Goal: Transaction & Acquisition: Purchase product/service

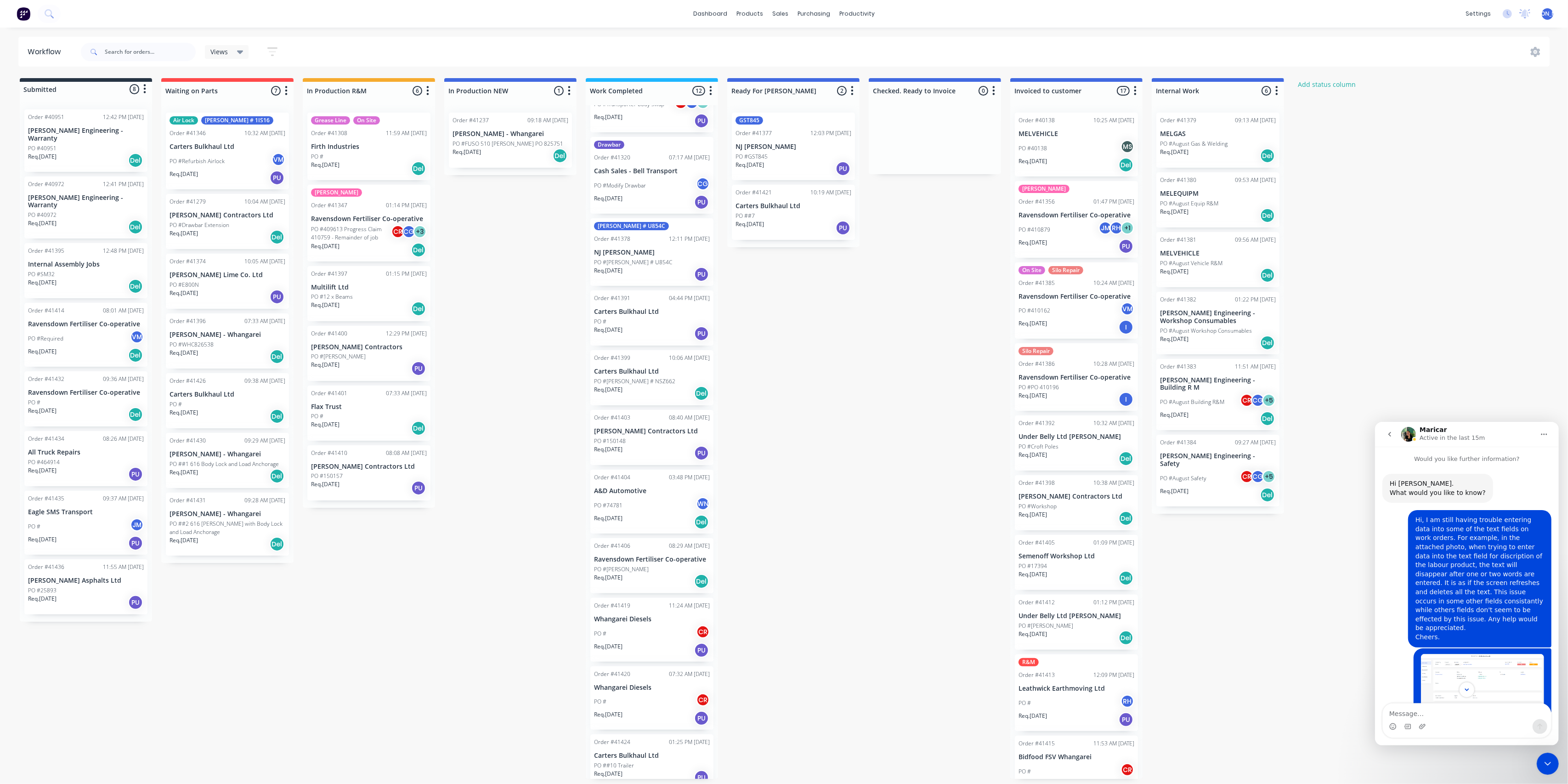
scroll to position [129, 0]
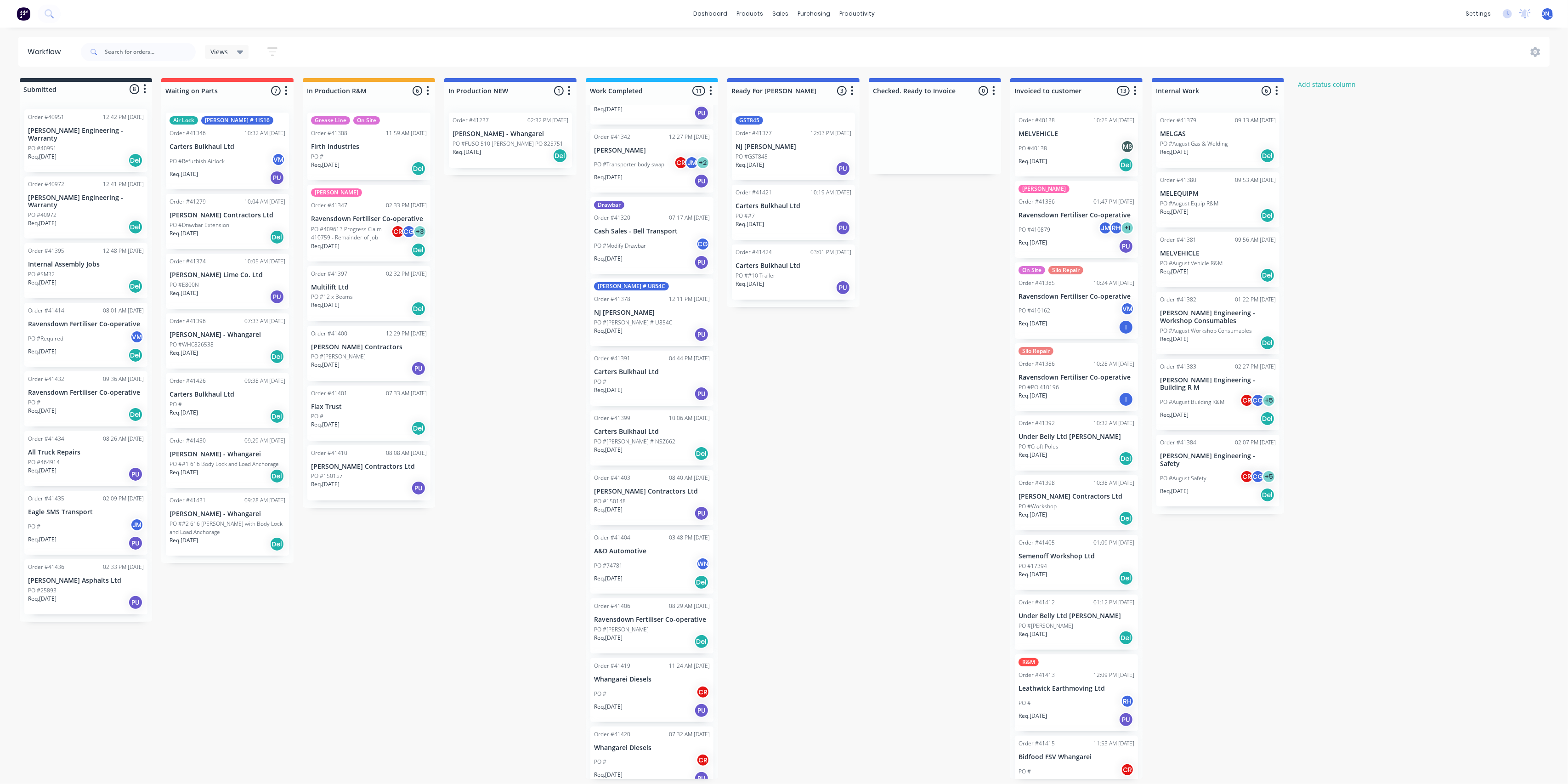
scroll to position [70, 0]
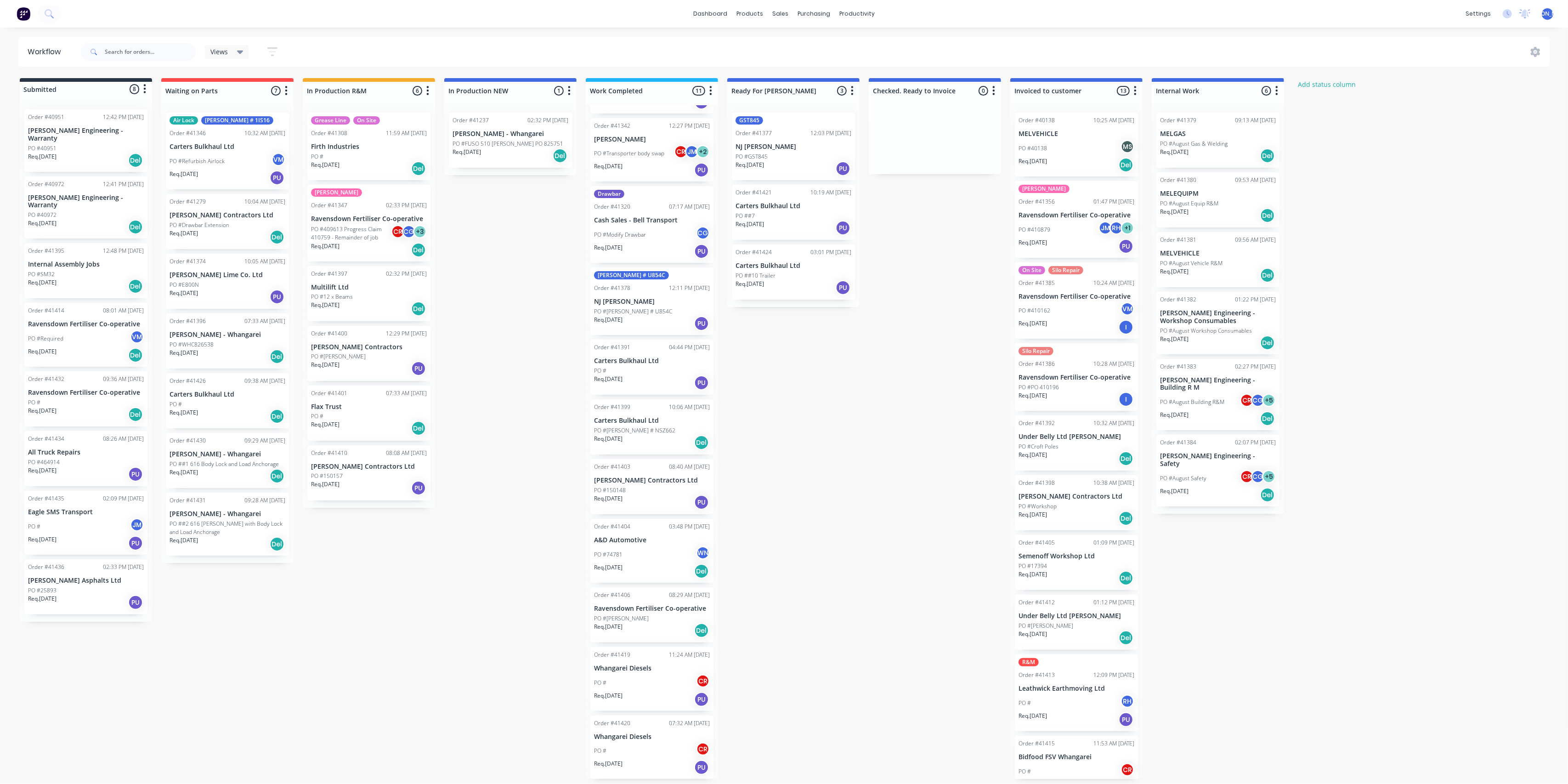
click at [659, 750] on div "PO # CR" at bounding box center [652, 751] width 116 height 18
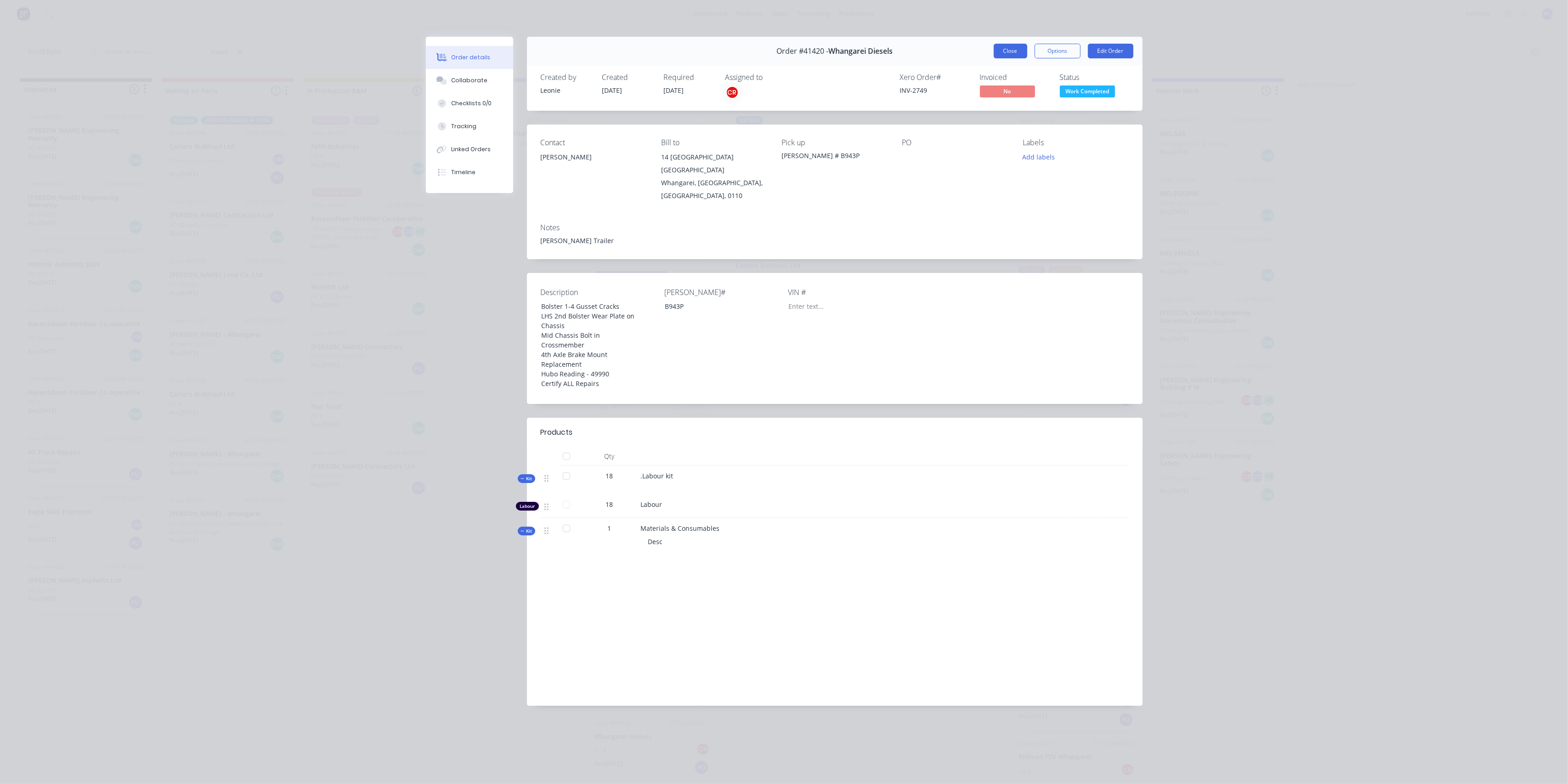
click at [1006, 49] on button "Close" at bounding box center [1010, 51] width 33 height 15
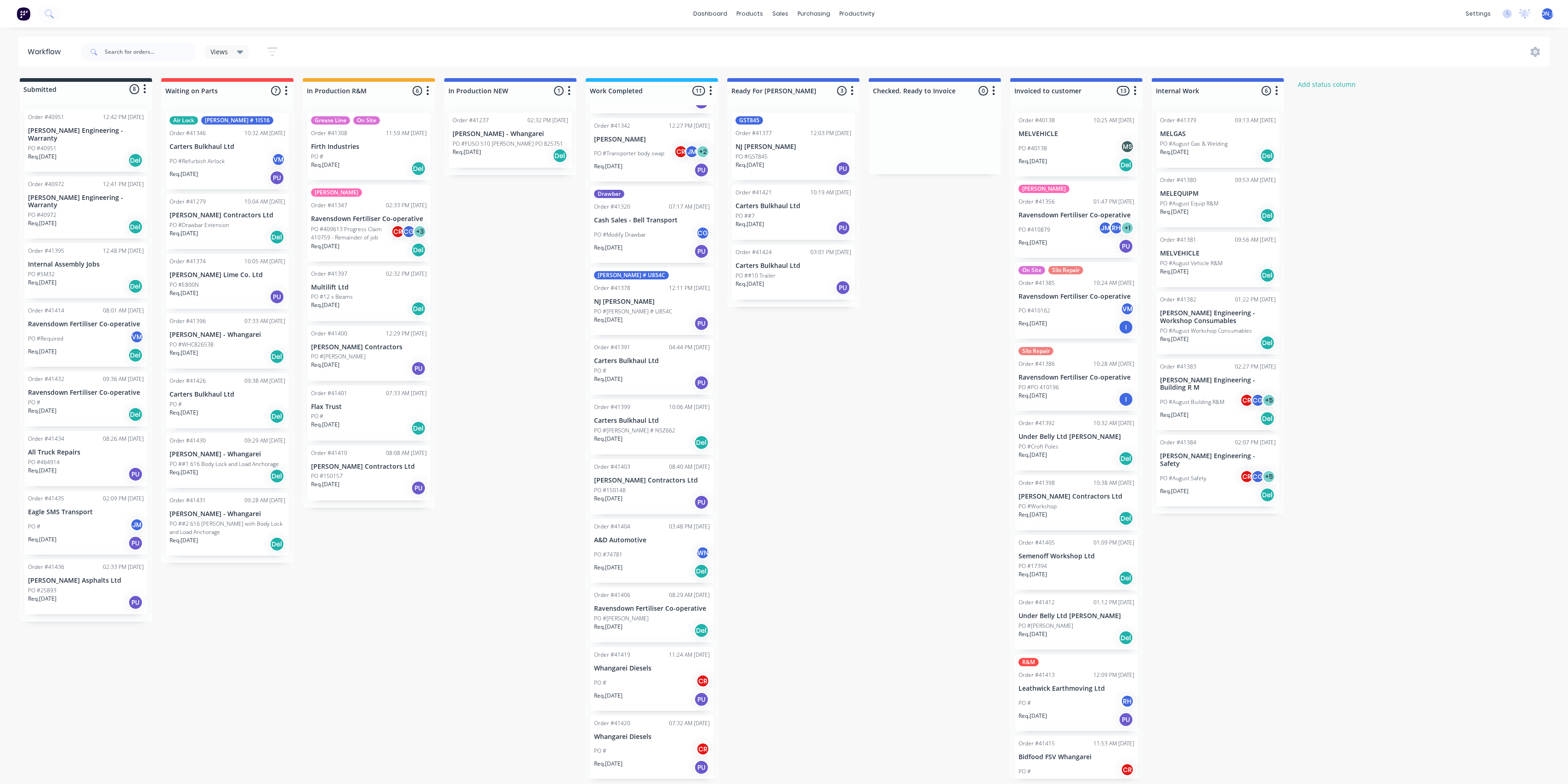
click at [645, 677] on div "PO # CR" at bounding box center [652, 682] width 116 height 18
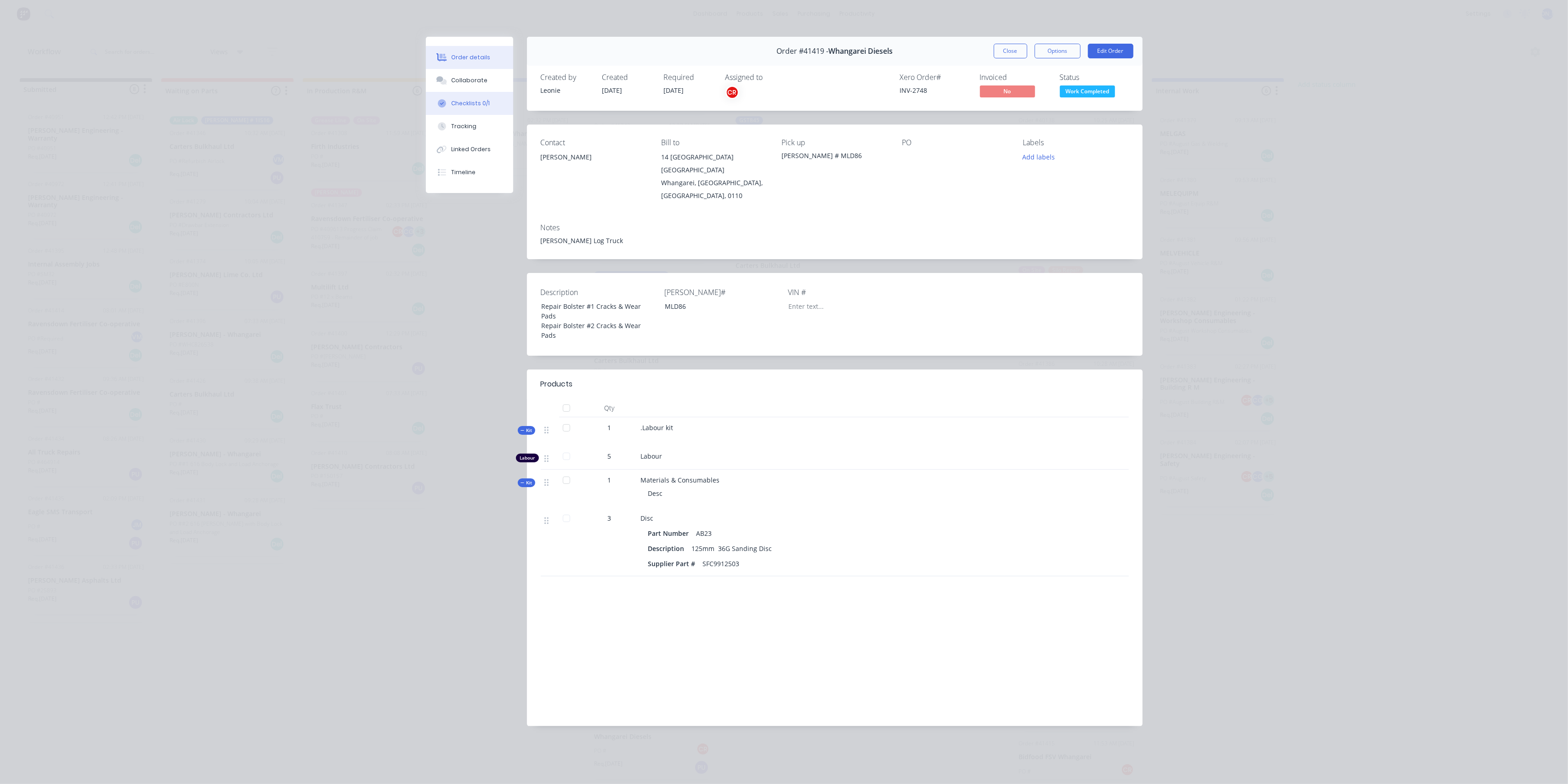
click at [464, 99] on div "Checklists 0/1" at bounding box center [470, 103] width 38 height 9
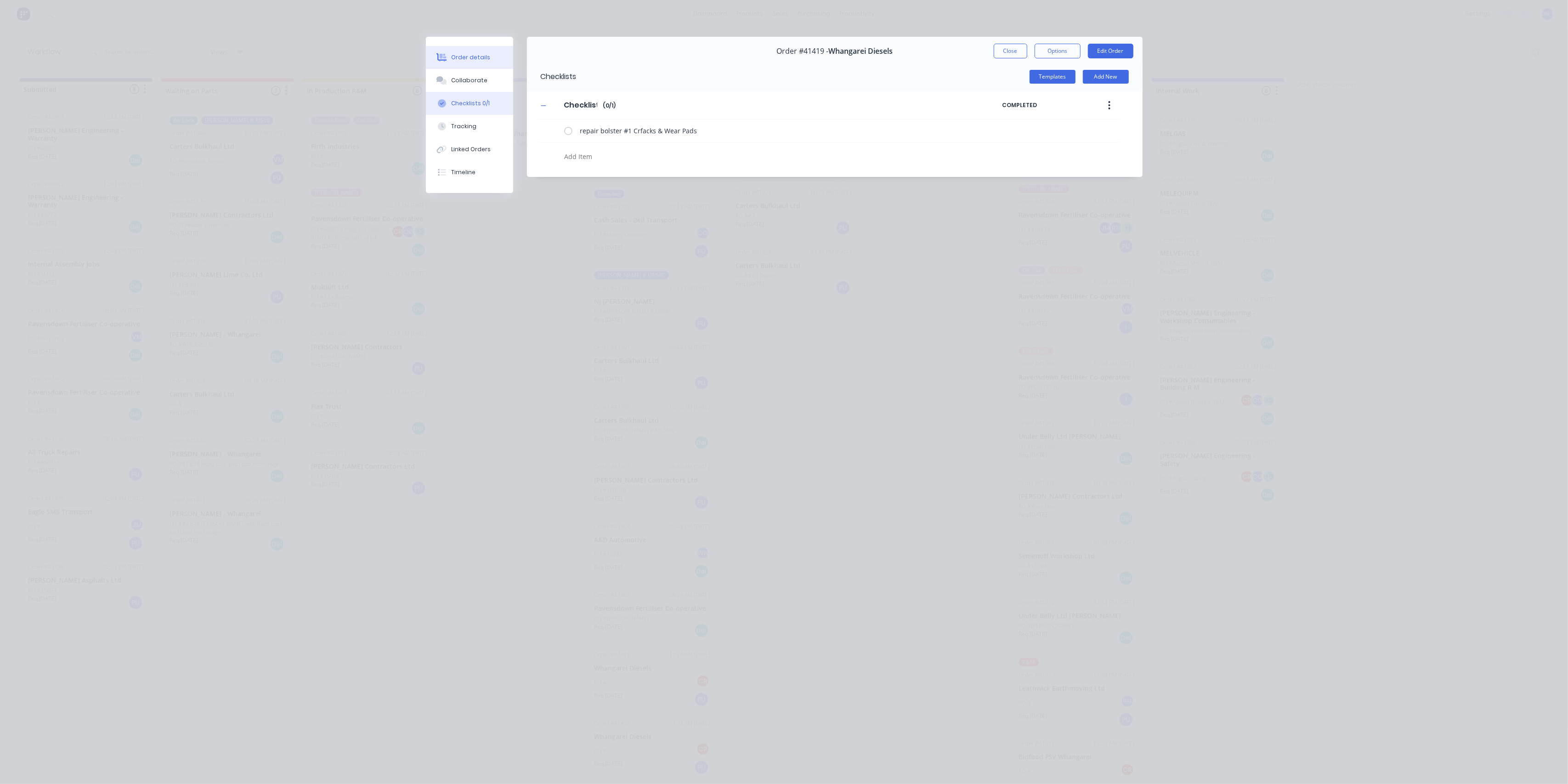
click at [467, 65] on button "Order details" at bounding box center [469, 57] width 87 height 23
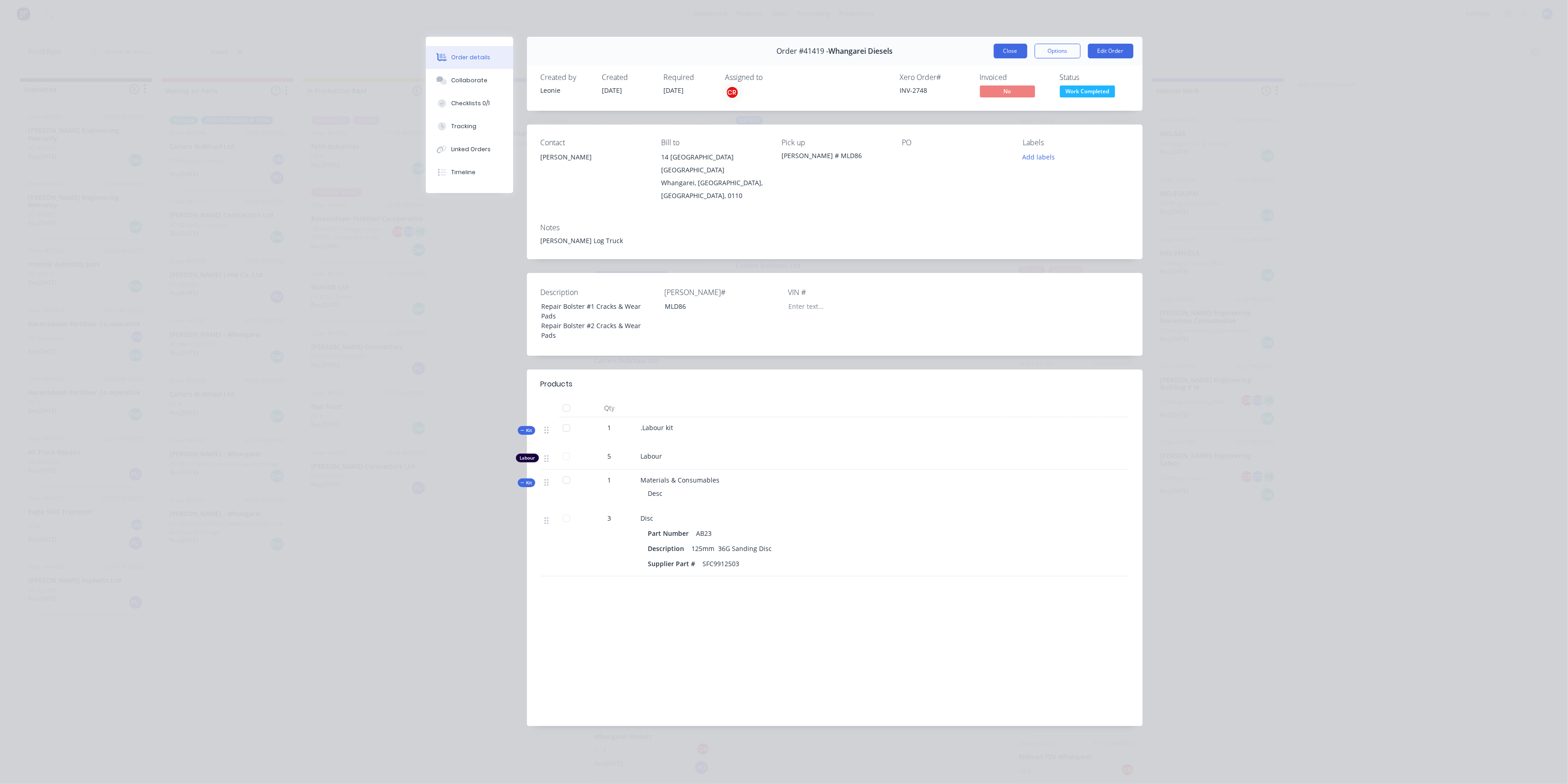
click at [1009, 54] on button "Close" at bounding box center [1010, 51] width 33 height 15
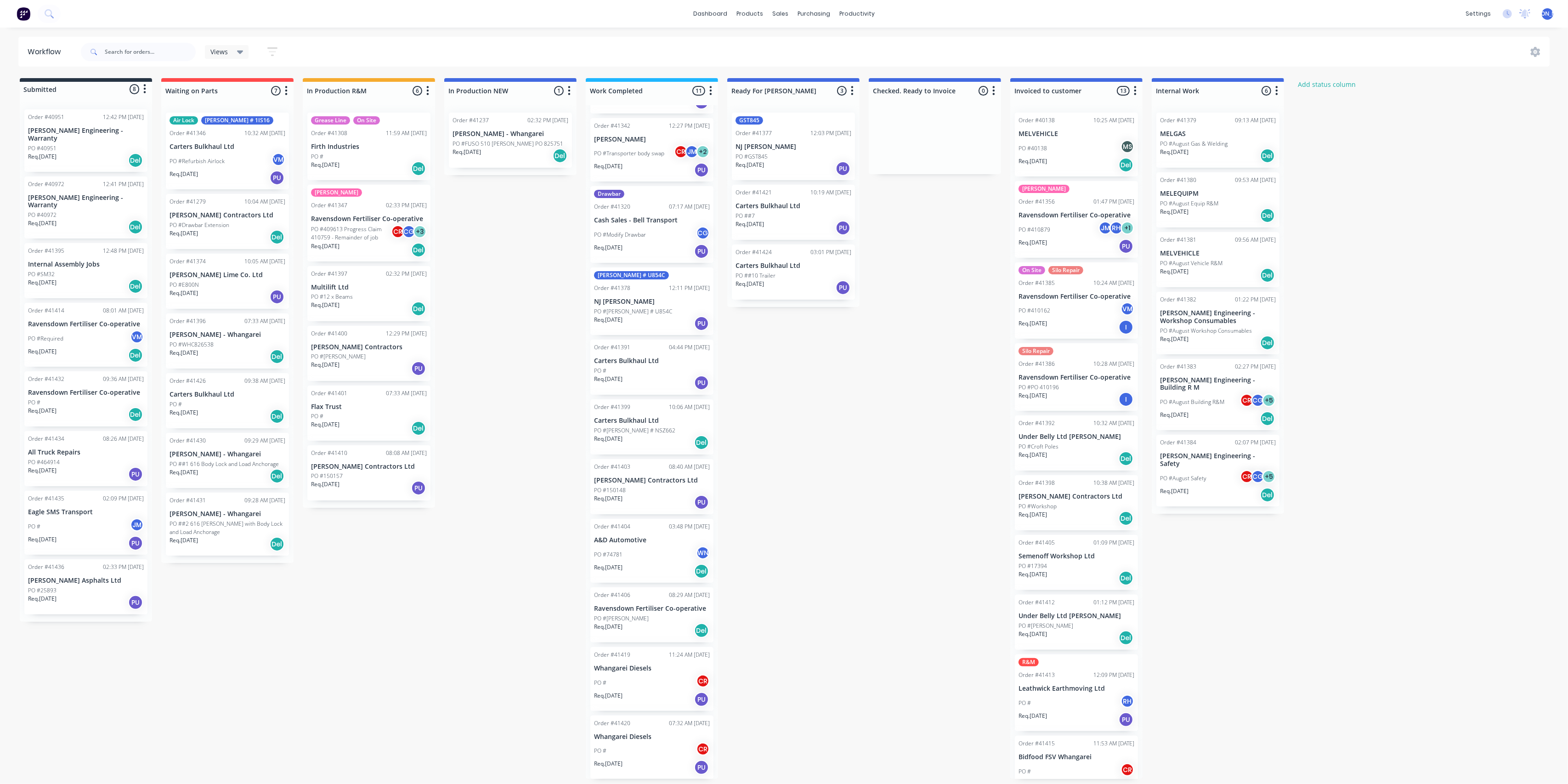
click at [647, 747] on div "PO # CR" at bounding box center [652, 751] width 116 height 18
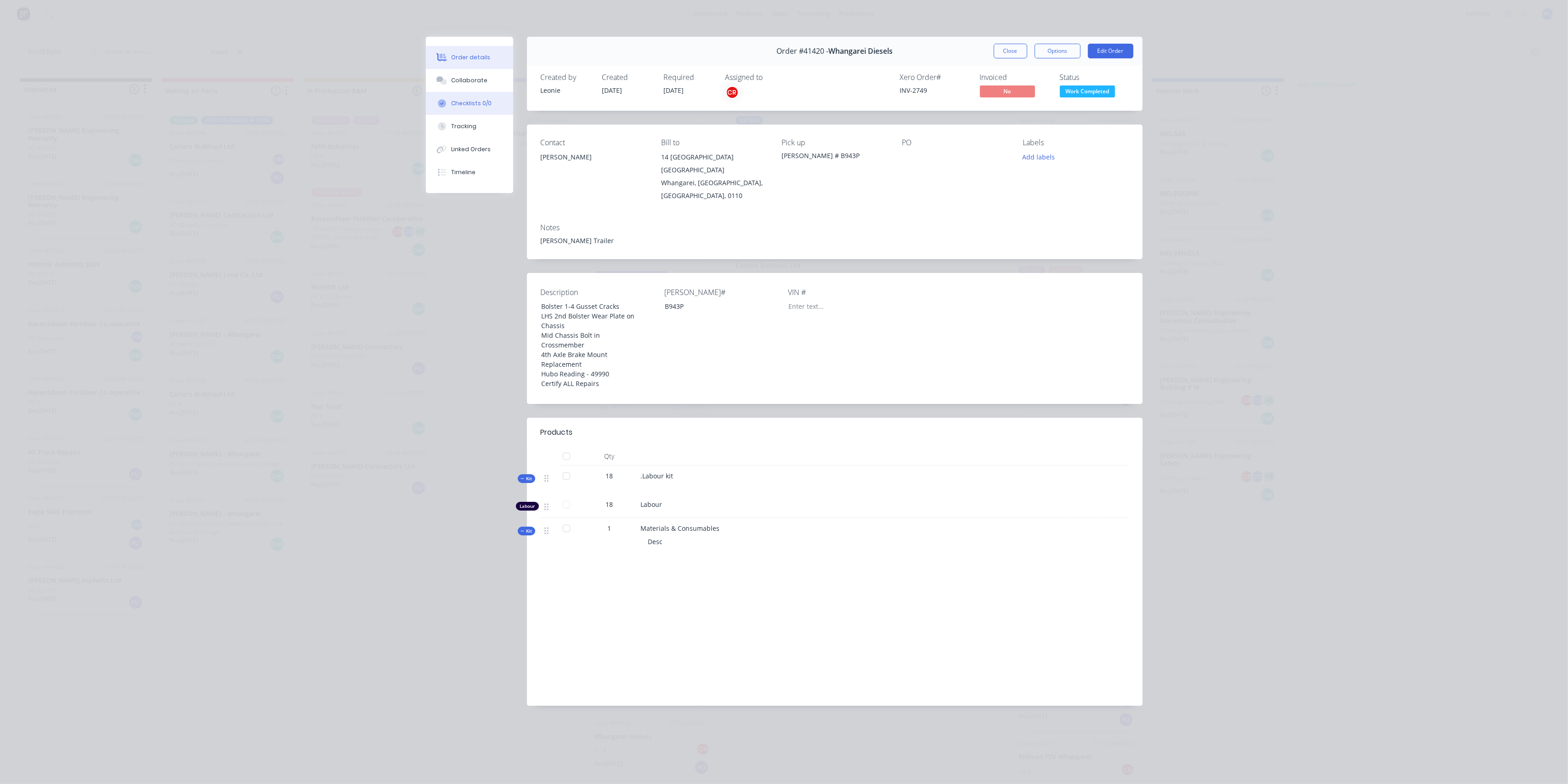
click at [483, 106] on div "Checklists 0/0" at bounding box center [471, 103] width 40 height 9
type textarea "x"
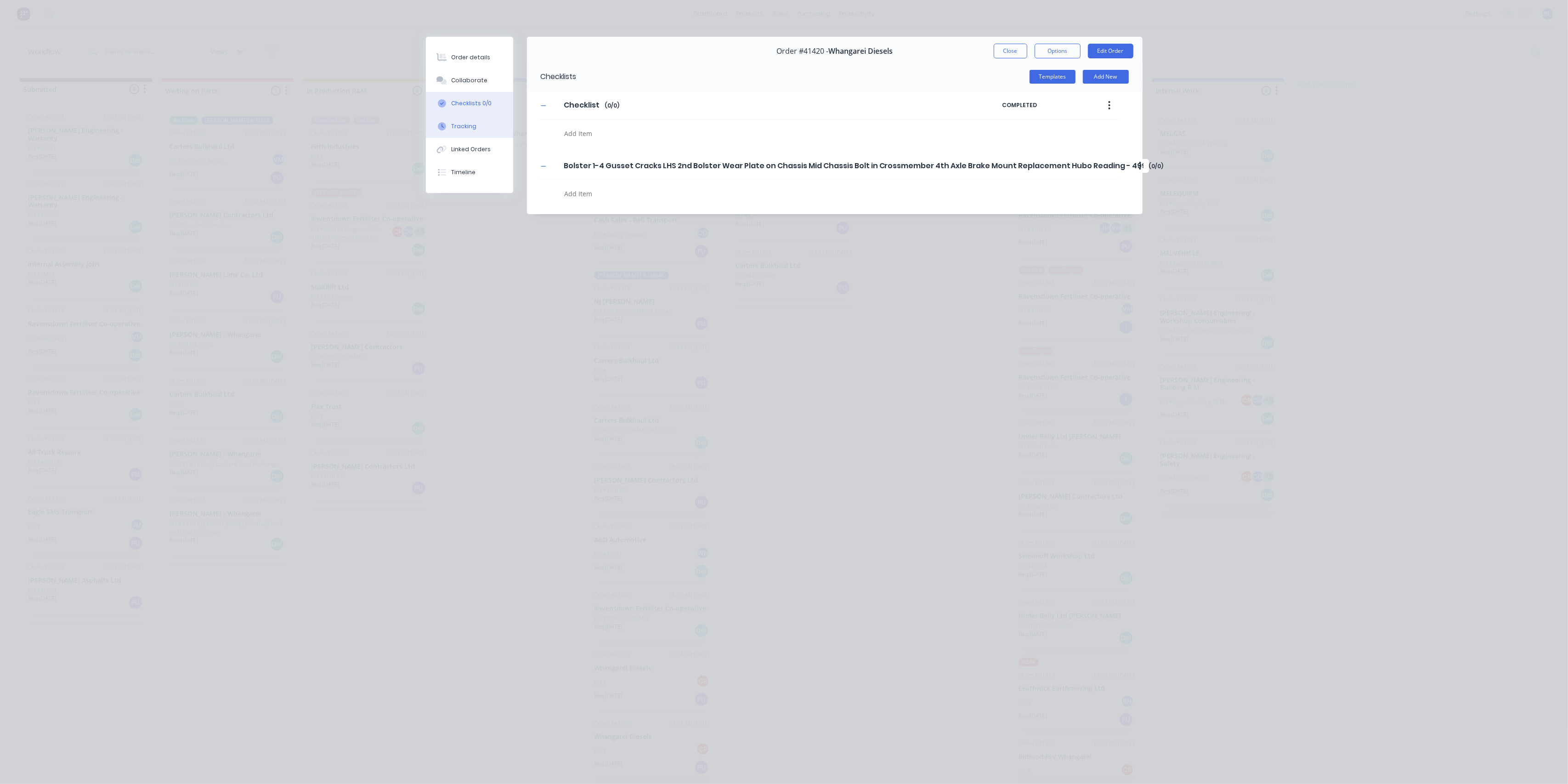
click at [469, 127] on div "Tracking" at bounding box center [464, 127] width 26 height 9
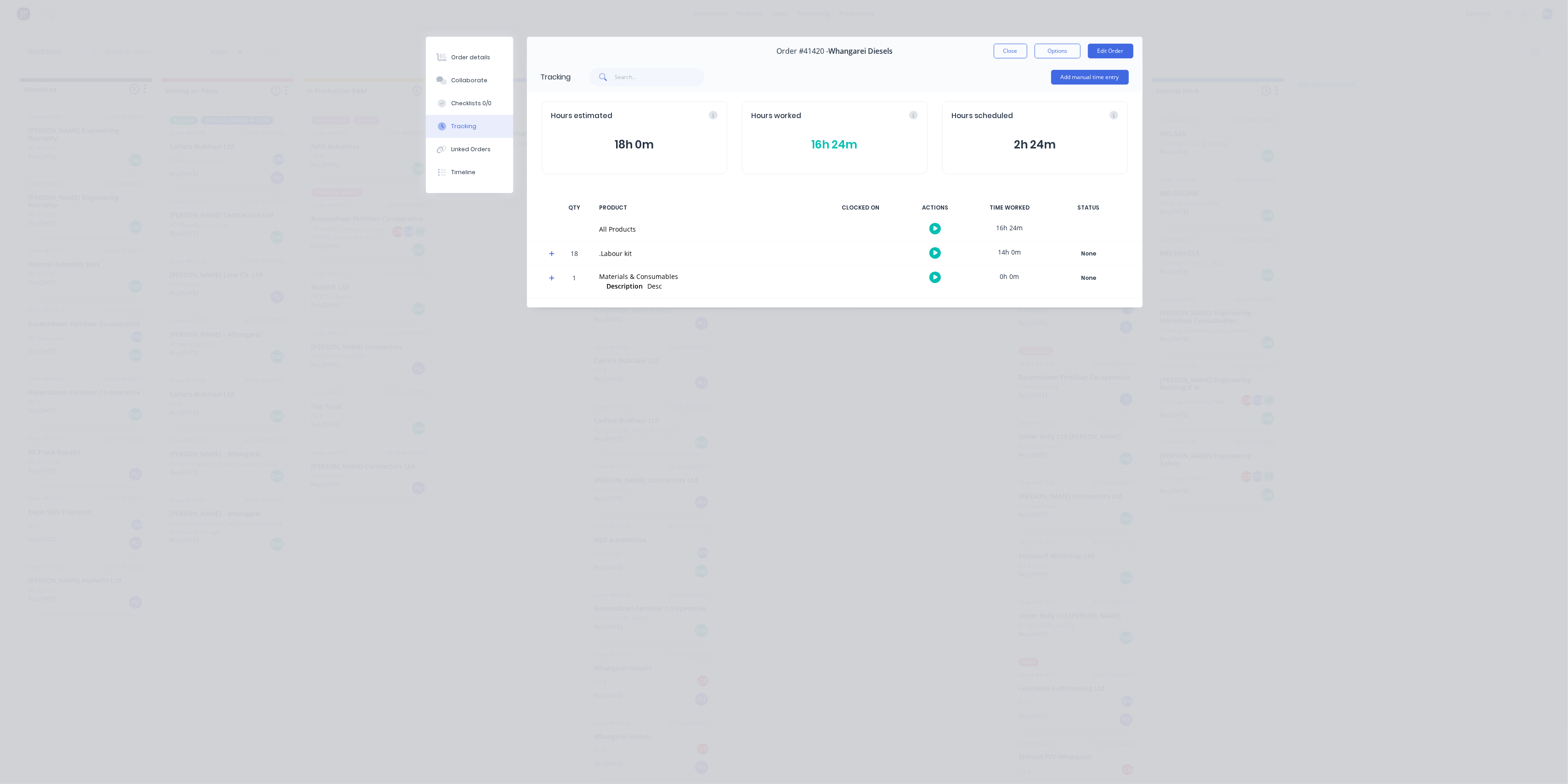
click at [551, 256] on icon at bounding box center [552, 253] width 6 height 7
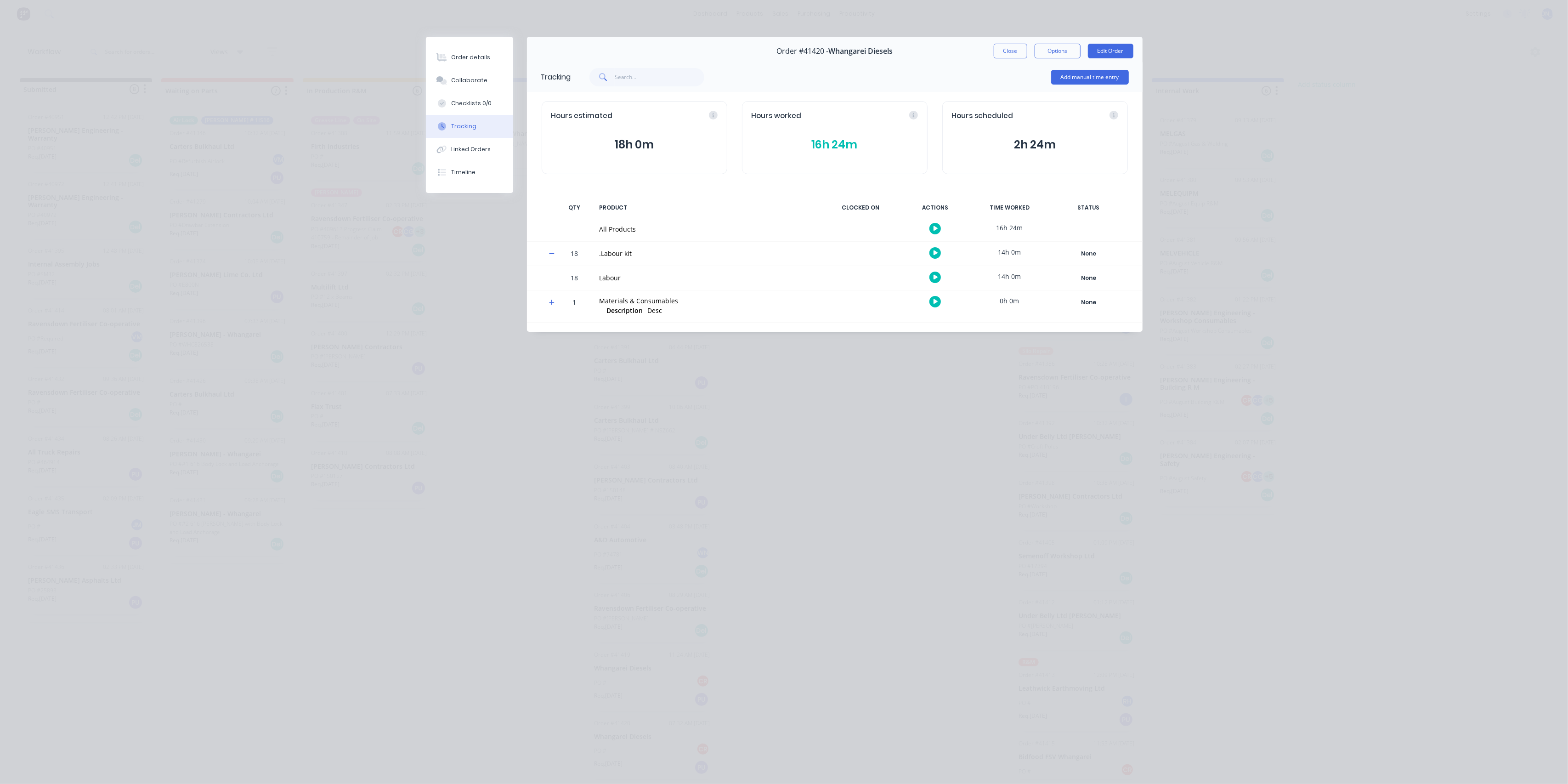
drag, startPoint x: 551, startPoint y: 251, endPoint x: 636, endPoint y: 194, distance: 102.3
click at [551, 251] on icon at bounding box center [552, 253] width 6 height 7
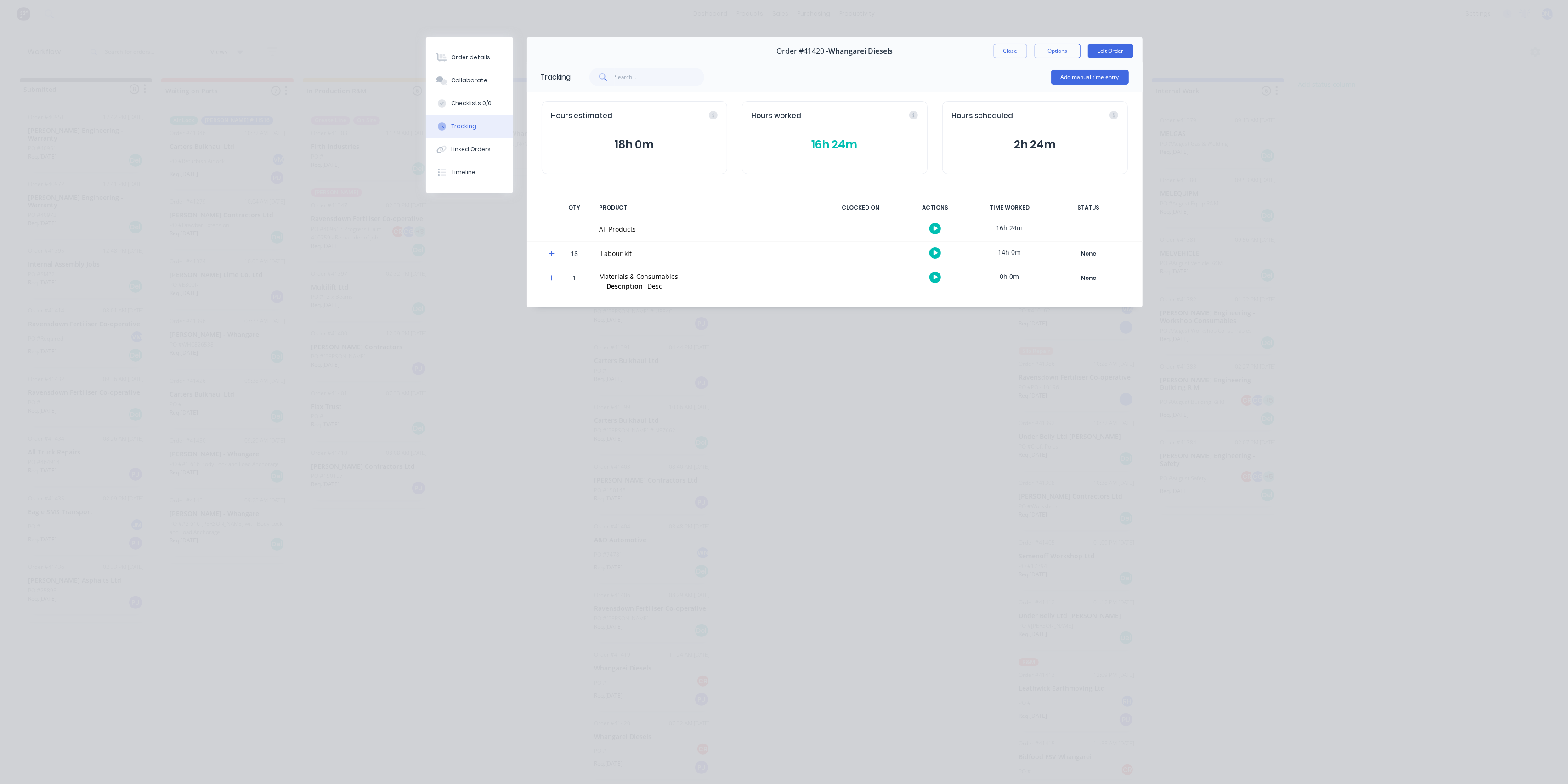
click at [840, 143] on button "16h 24m" at bounding box center [835, 144] width 166 height 18
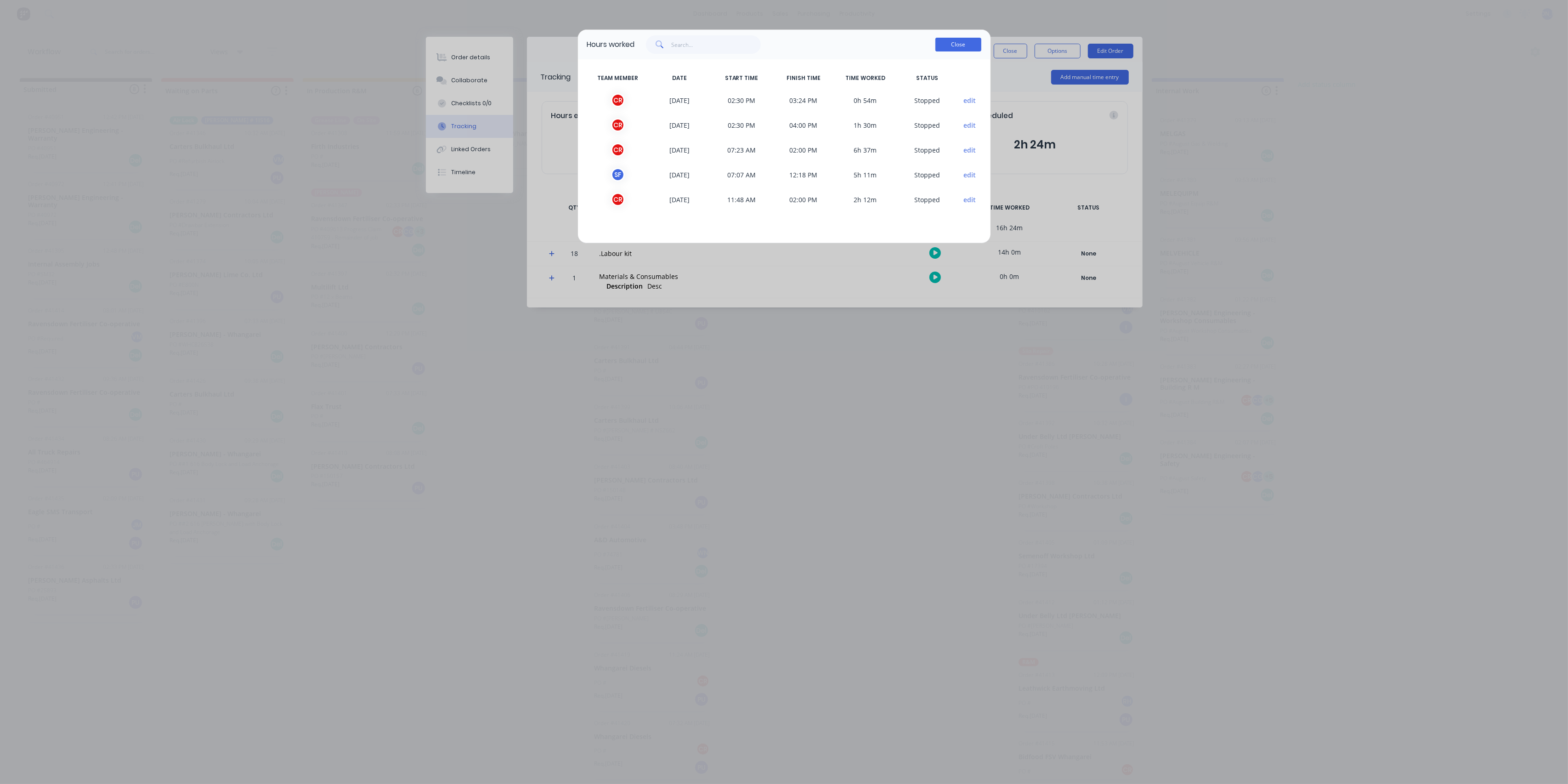
click at [964, 42] on button "Close" at bounding box center [958, 44] width 46 height 14
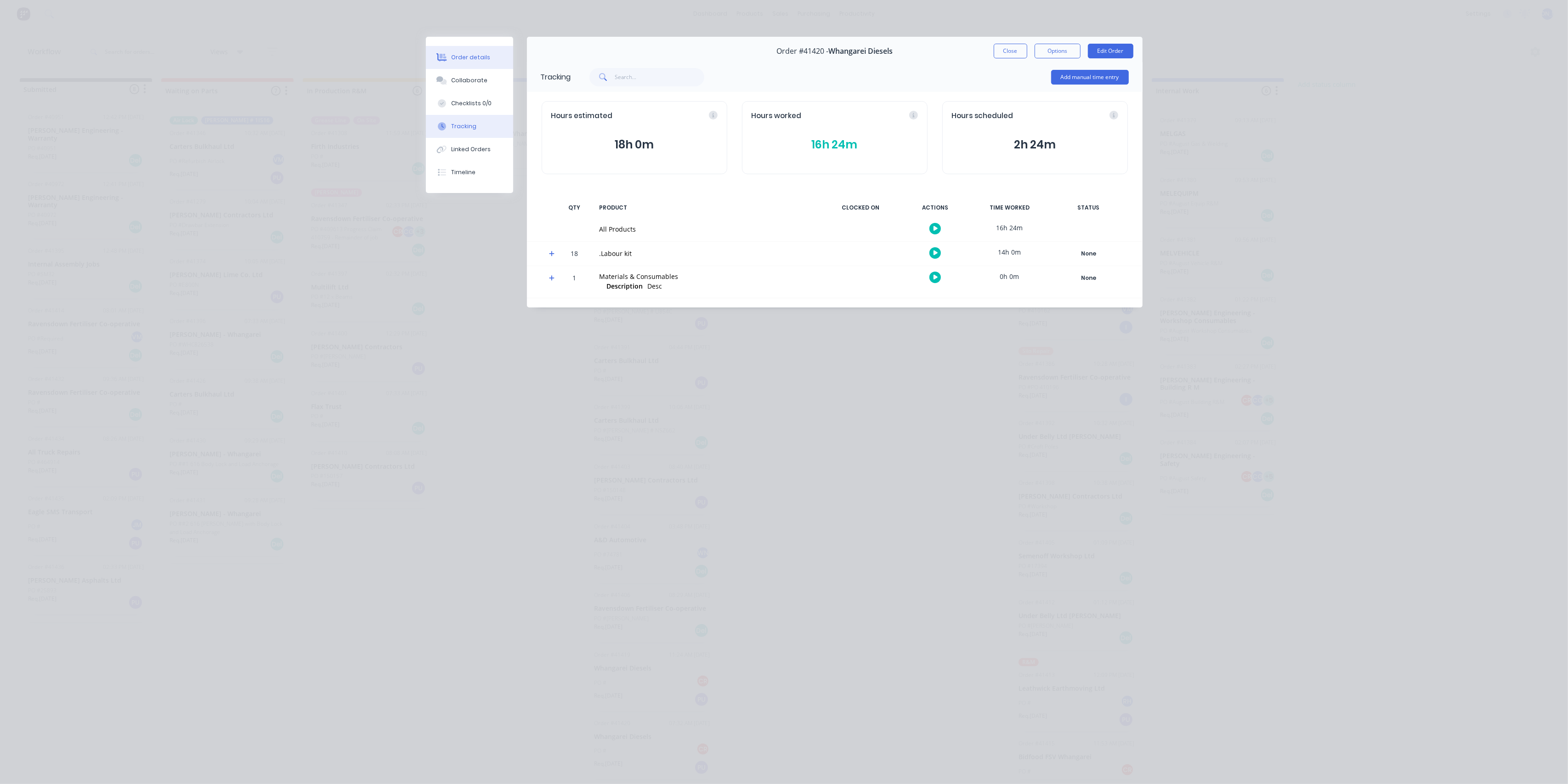
click at [464, 59] on div "Order details" at bounding box center [471, 58] width 39 height 9
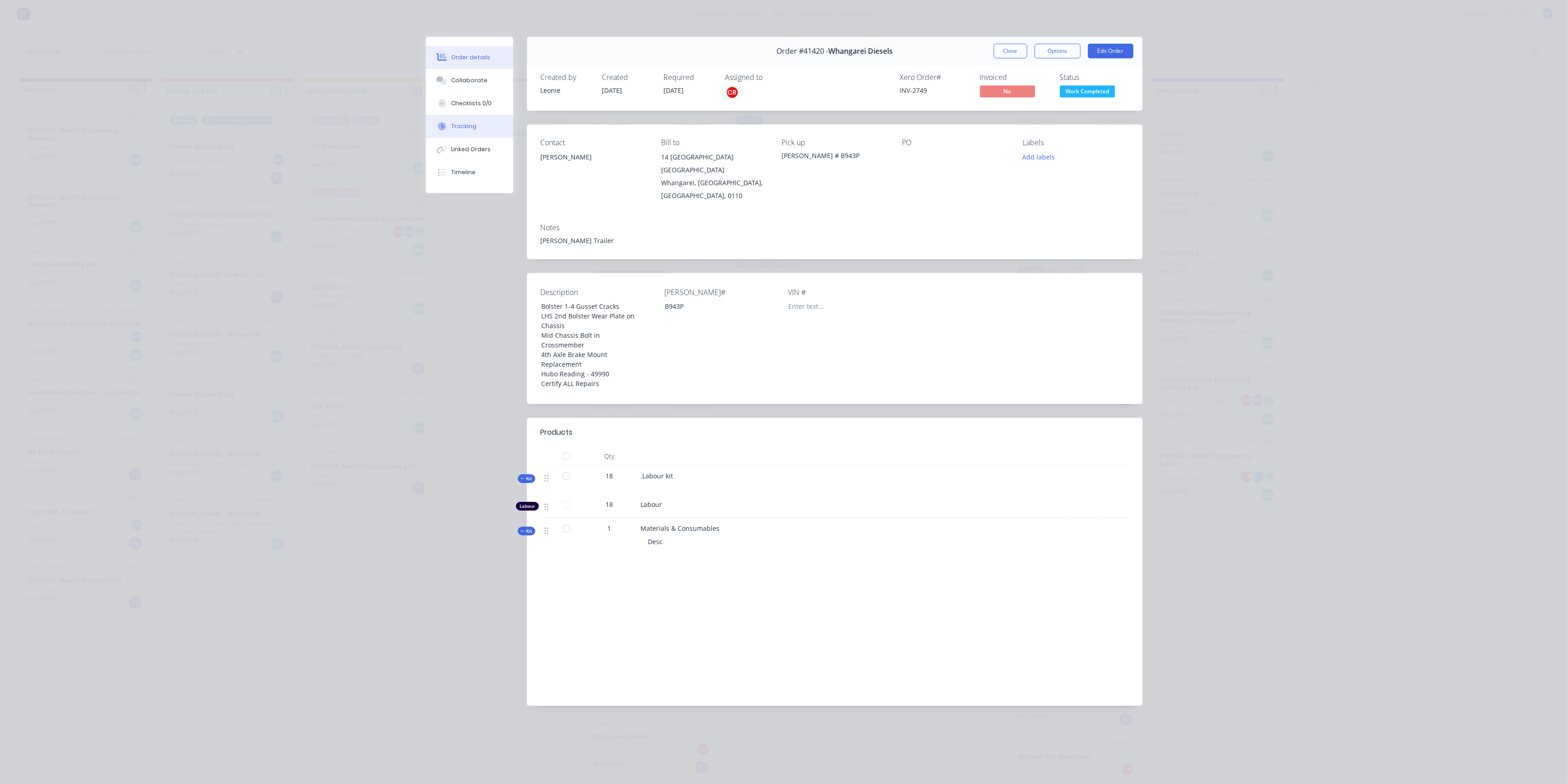
click at [472, 131] on button "Tracking" at bounding box center [469, 127] width 87 height 23
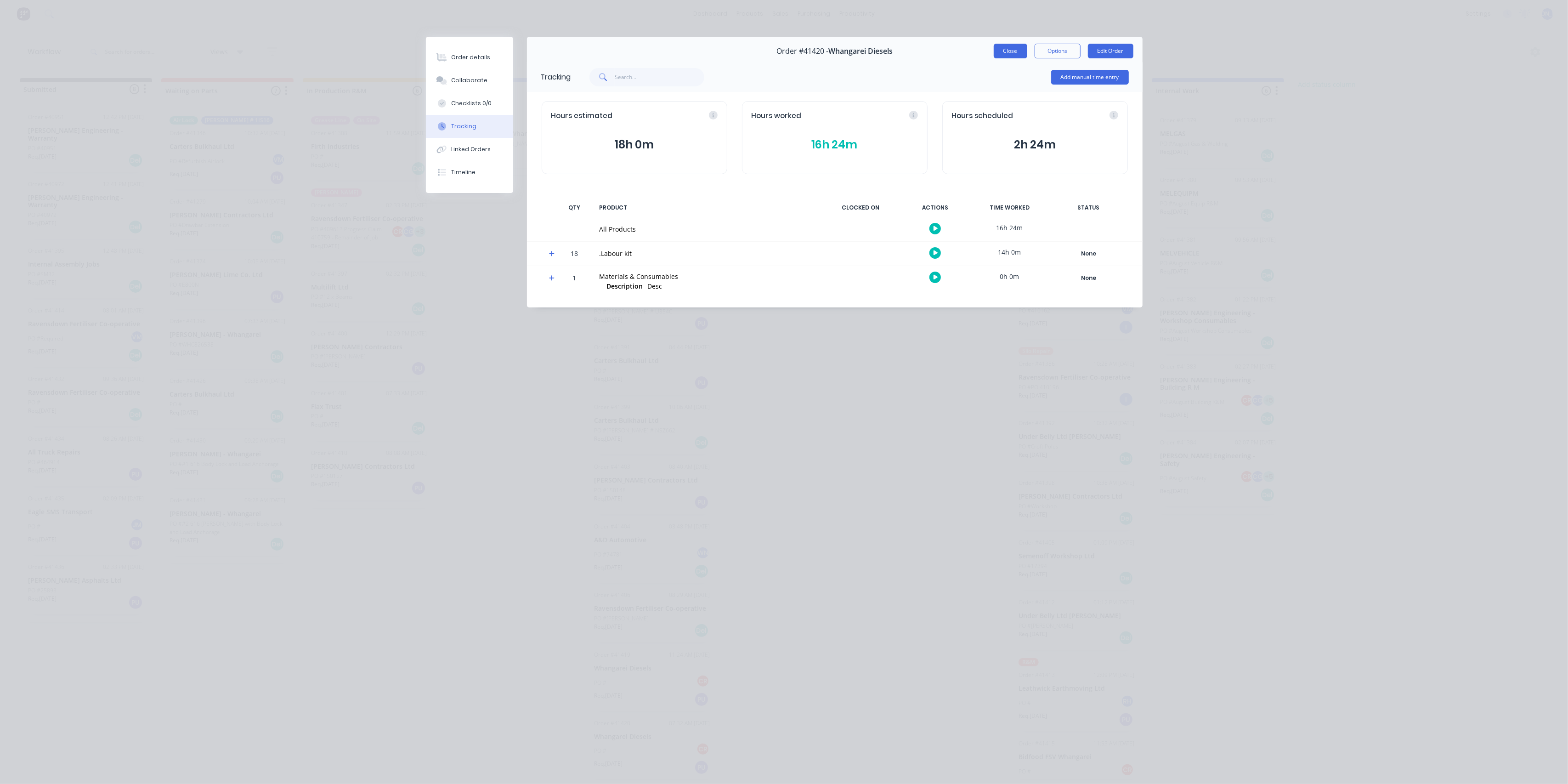
click at [1009, 47] on button "Close" at bounding box center [1010, 51] width 33 height 15
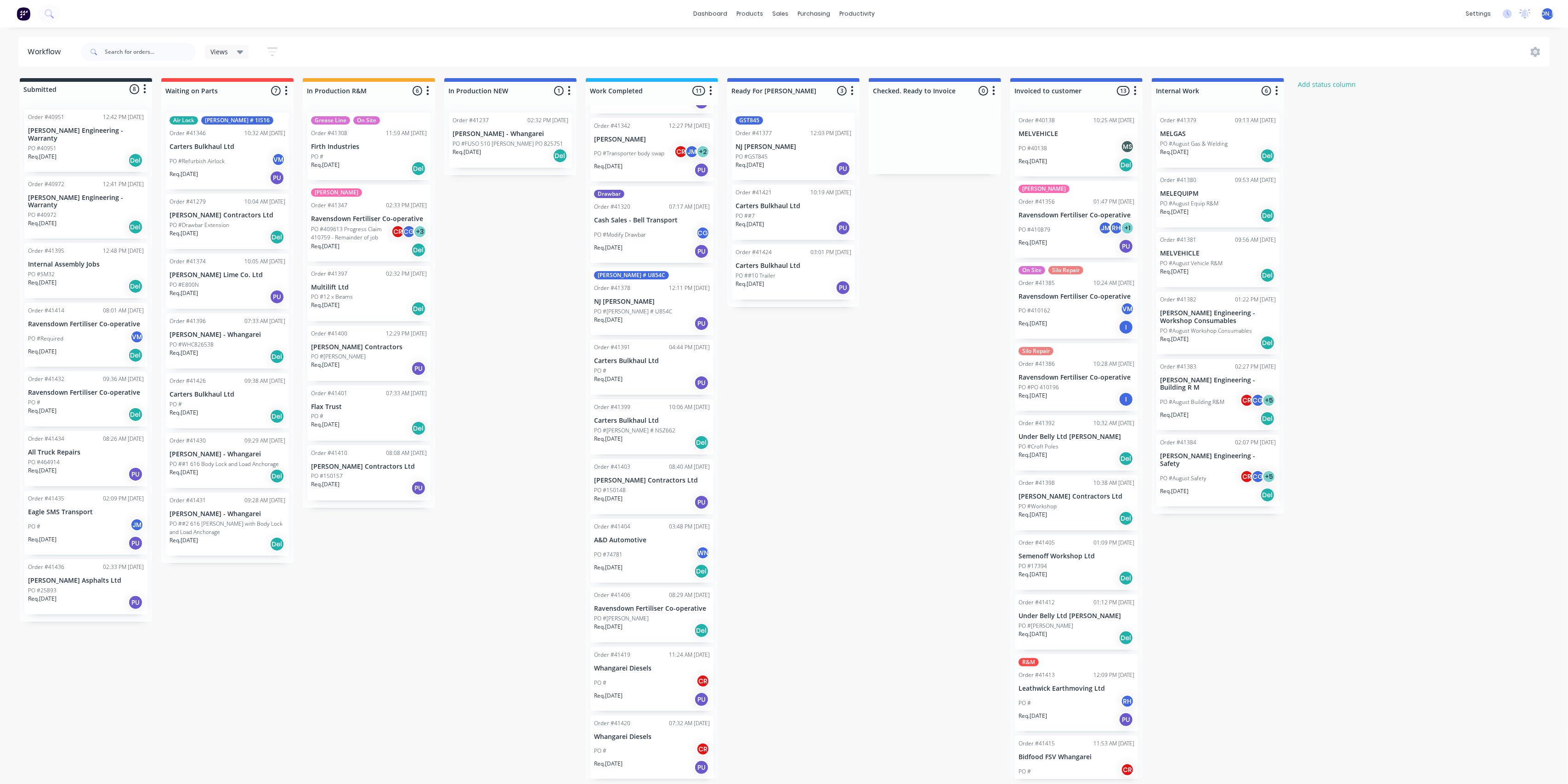
click at [651, 674] on div "PO # CR" at bounding box center [652, 682] width 116 height 18
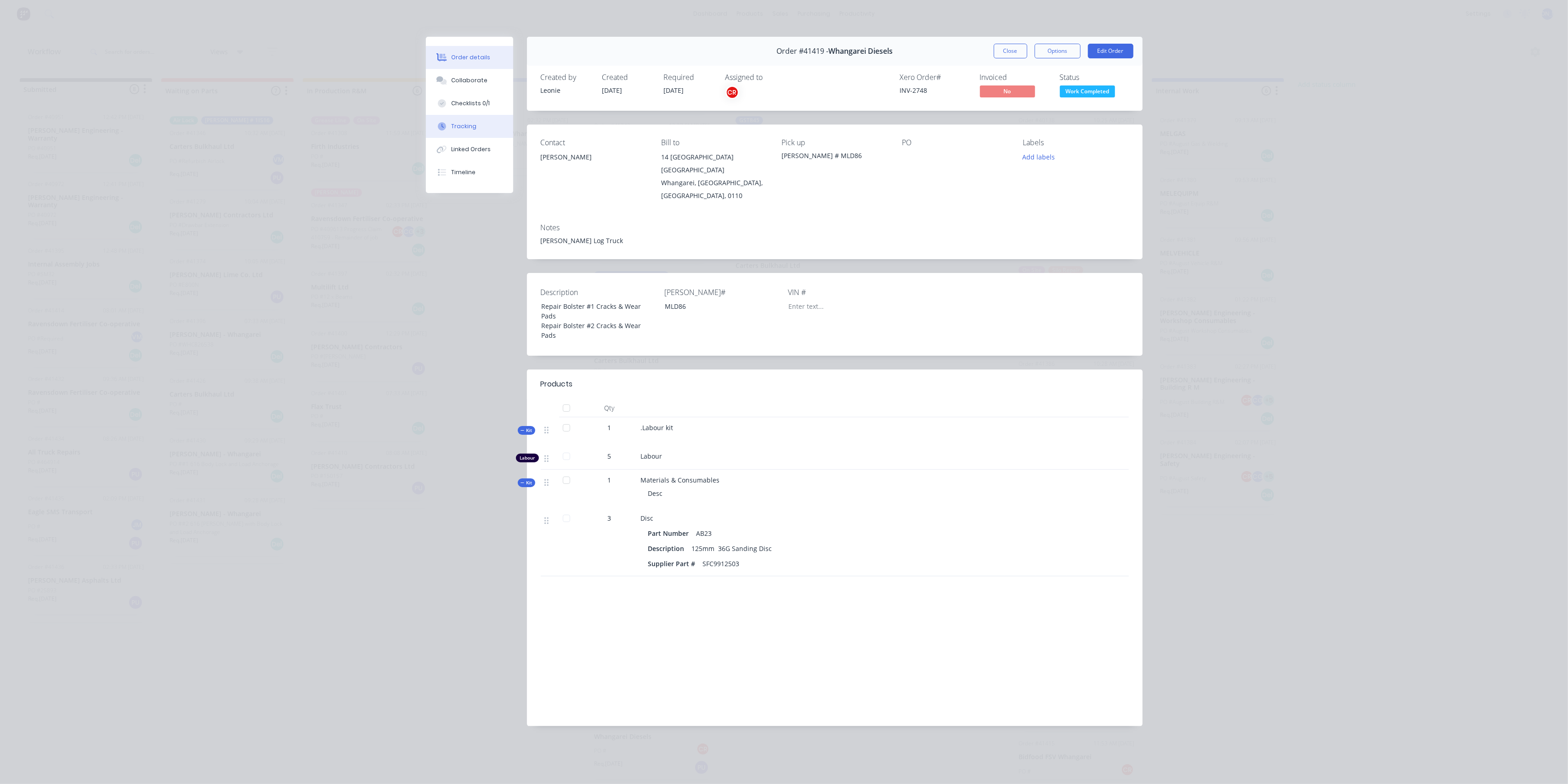
click at [467, 127] on div "Tracking" at bounding box center [464, 127] width 26 height 9
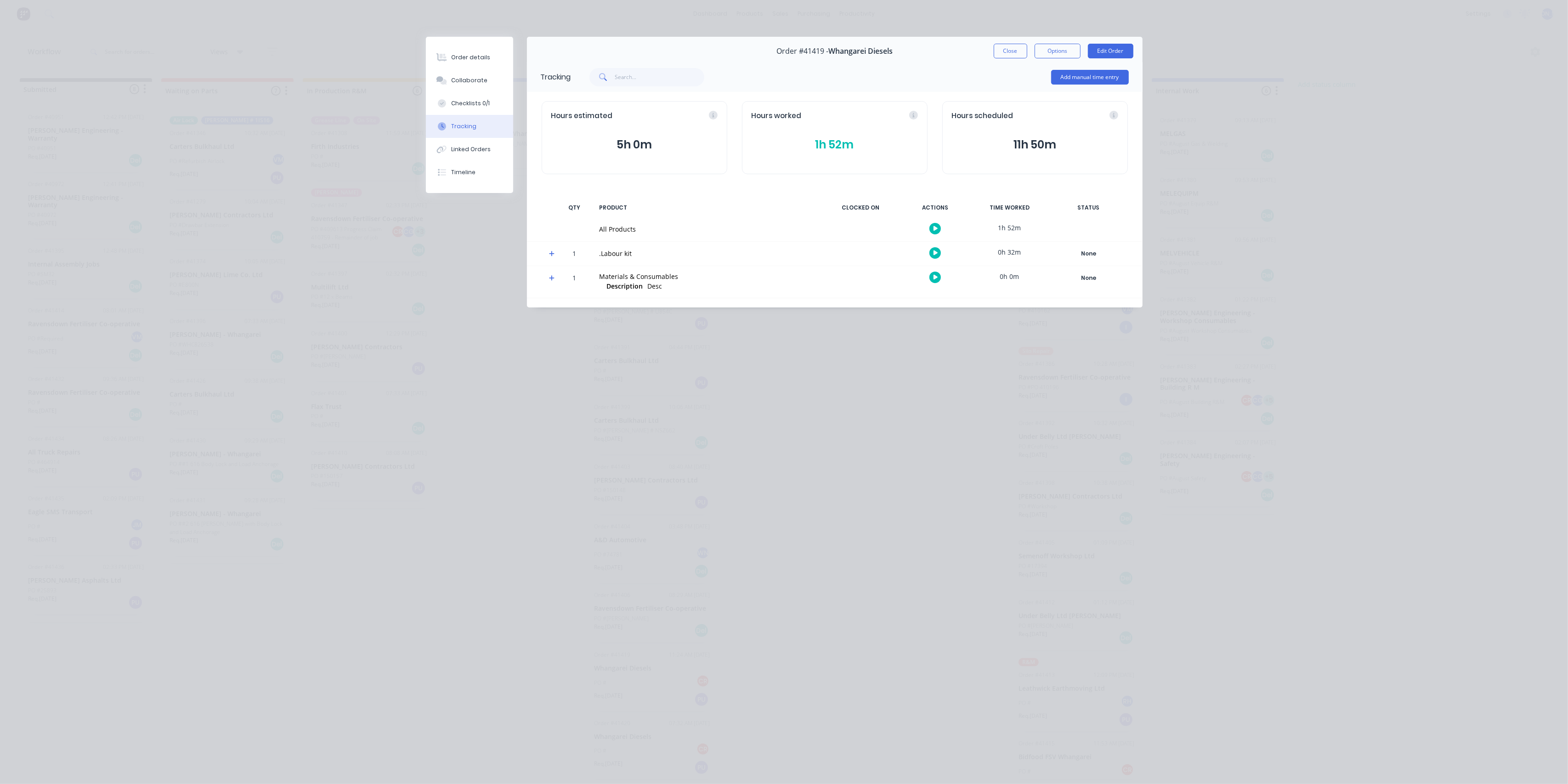
click at [829, 140] on button "1h 52m" at bounding box center [835, 144] width 166 height 18
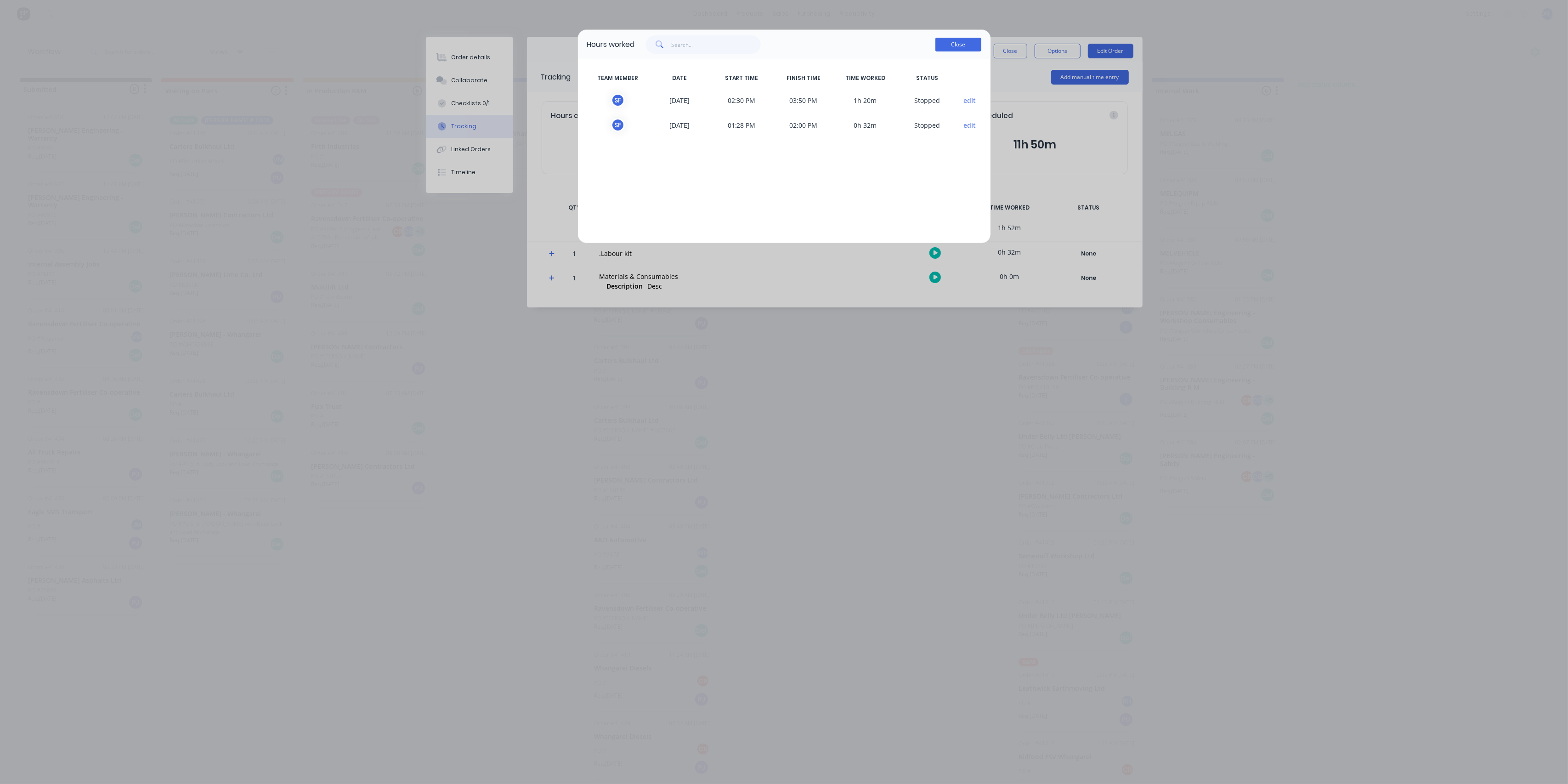
click at [964, 39] on button "Close" at bounding box center [958, 44] width 46 height 14
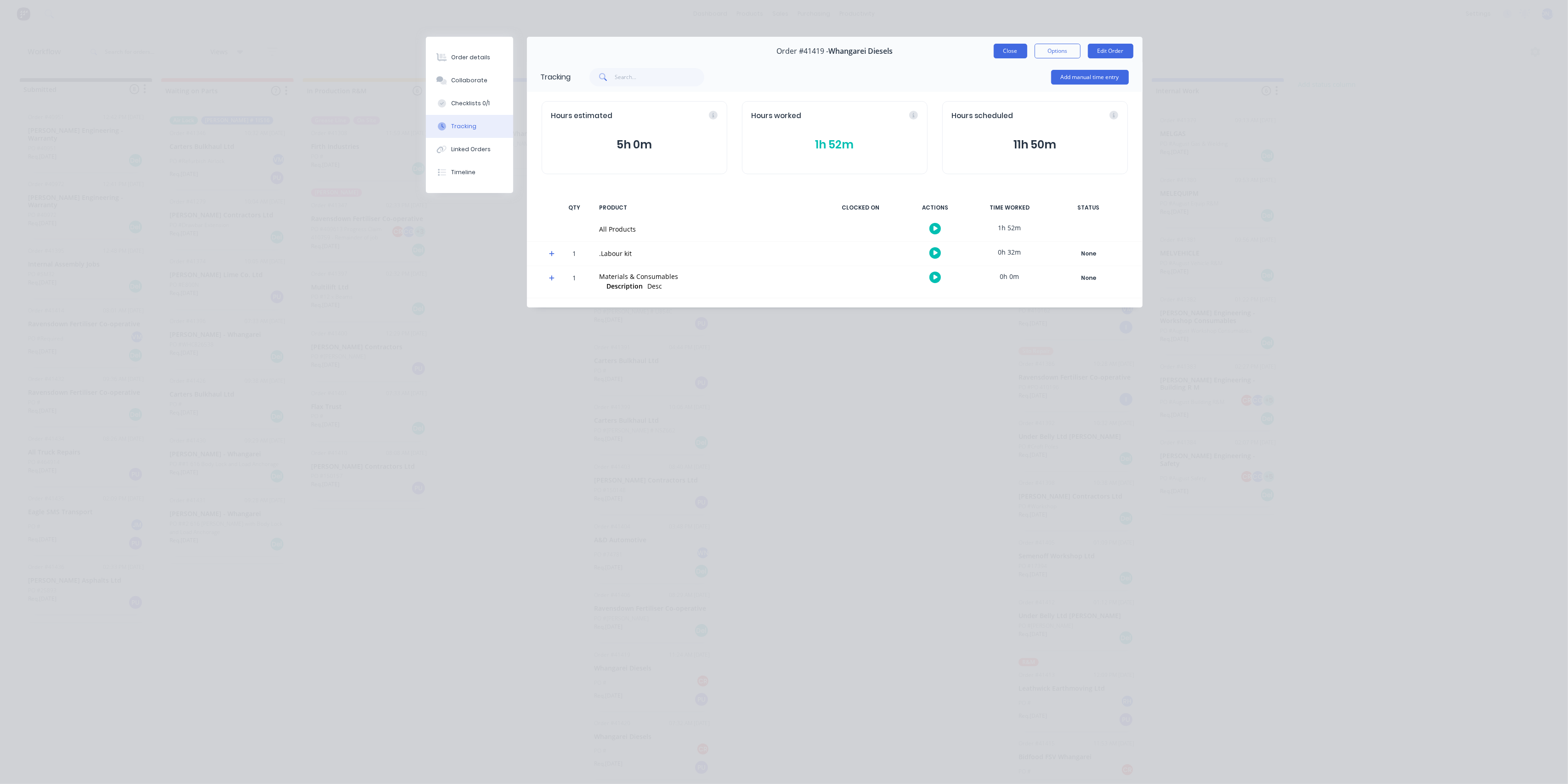
click at [1015, 54] on button "Close" at bounding box center [1010, 51] width 33 height 15
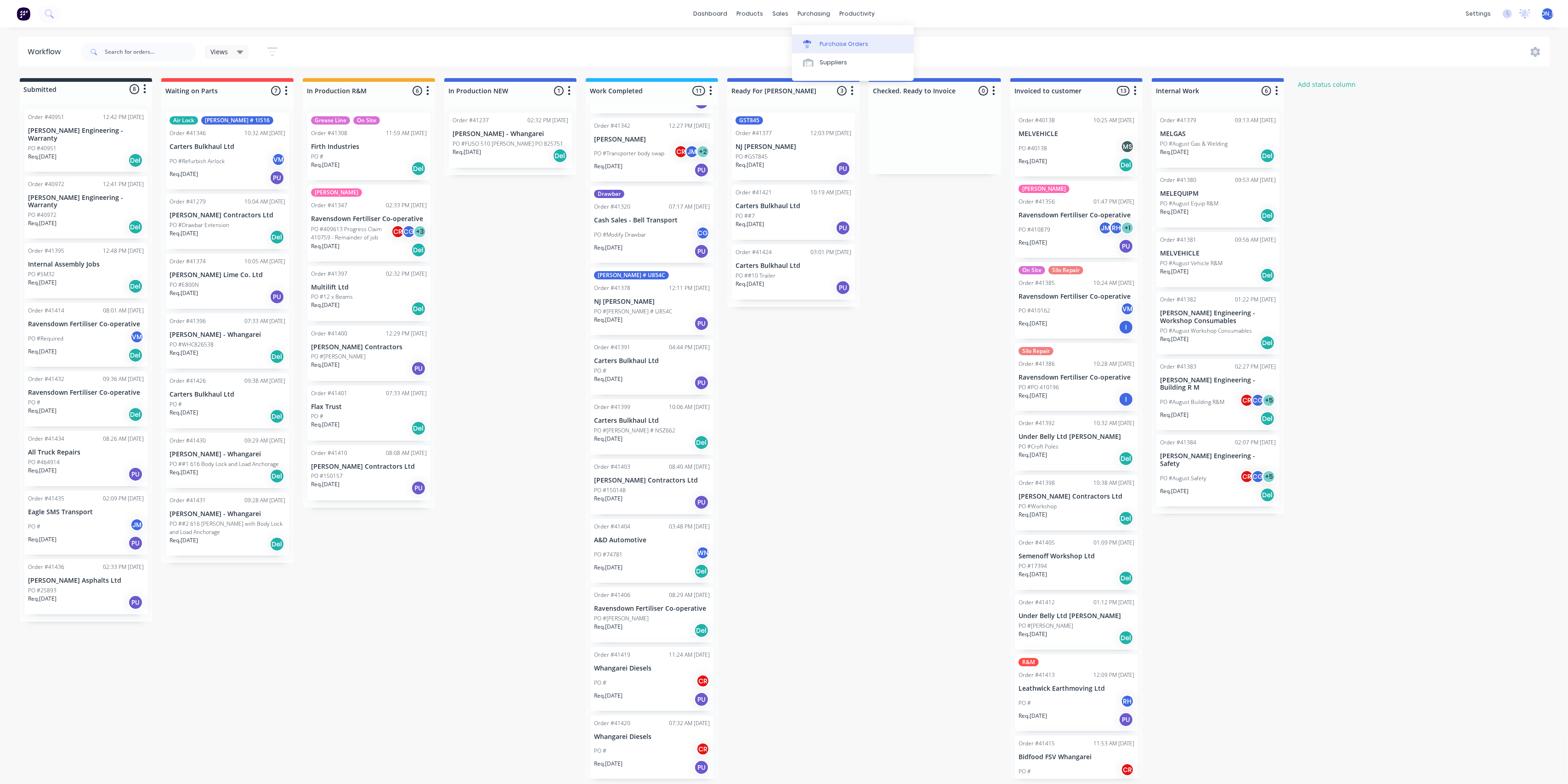
click at [840, 43] on div "Purchase Orders" at bounding box center [844, 44] width 49 height 9
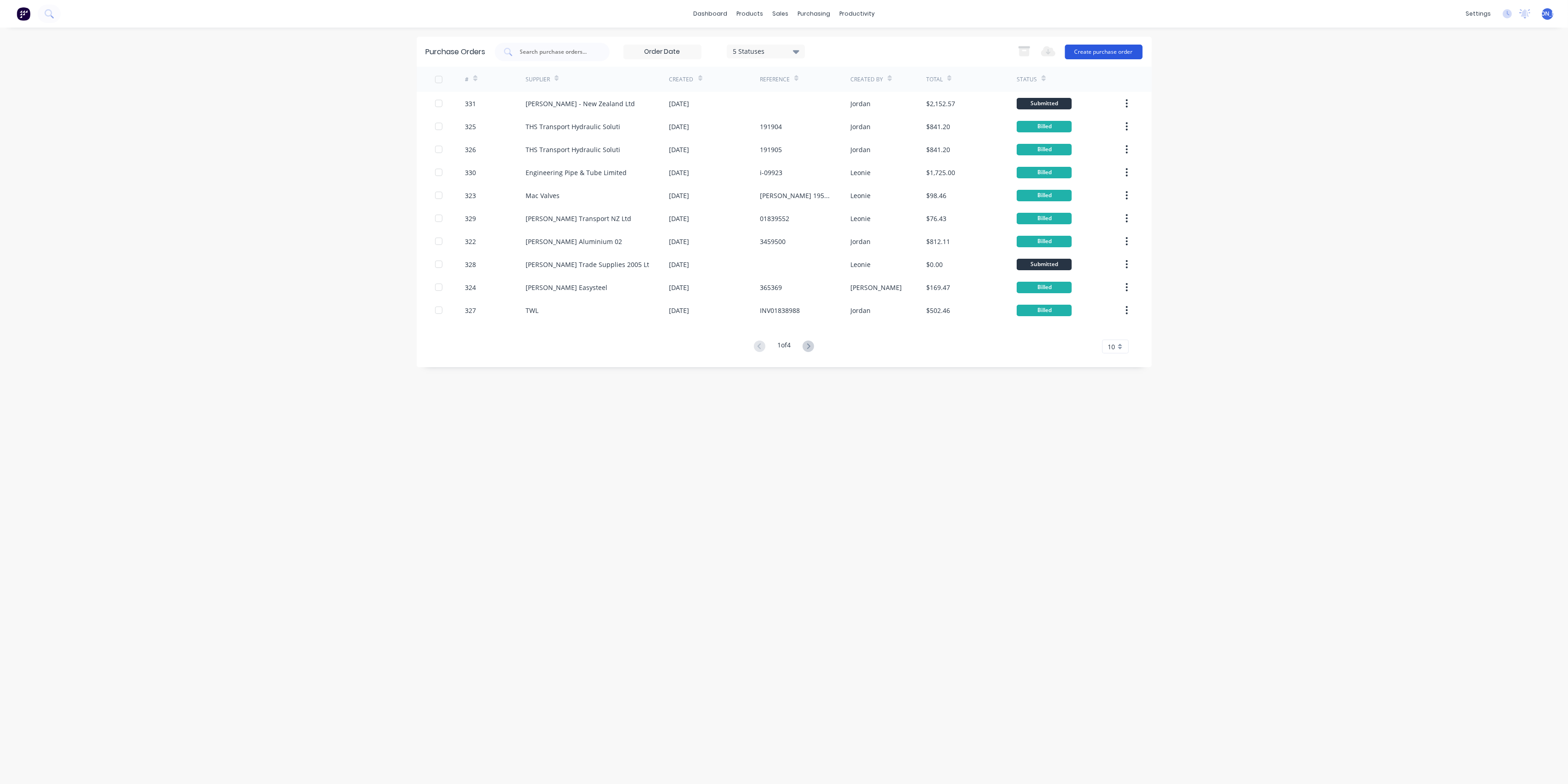
click at [1113, 51] on button "Create purchase order" at bounding box center [1104, 52] width 78 height 15
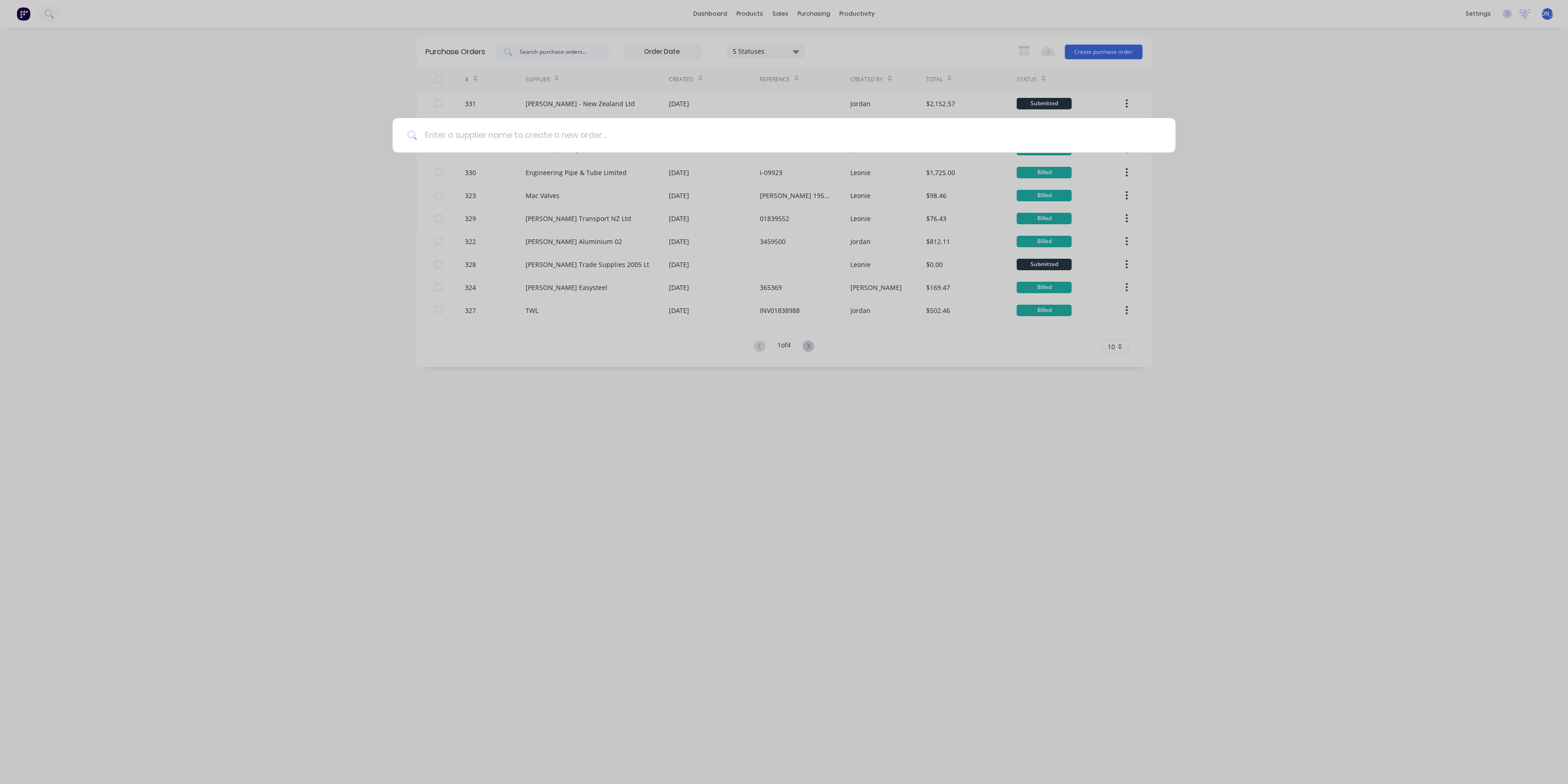
click at [528, 138] on input at bounding box center [789, 135] width 744 height 35
type input "[PERSON_NAME]"
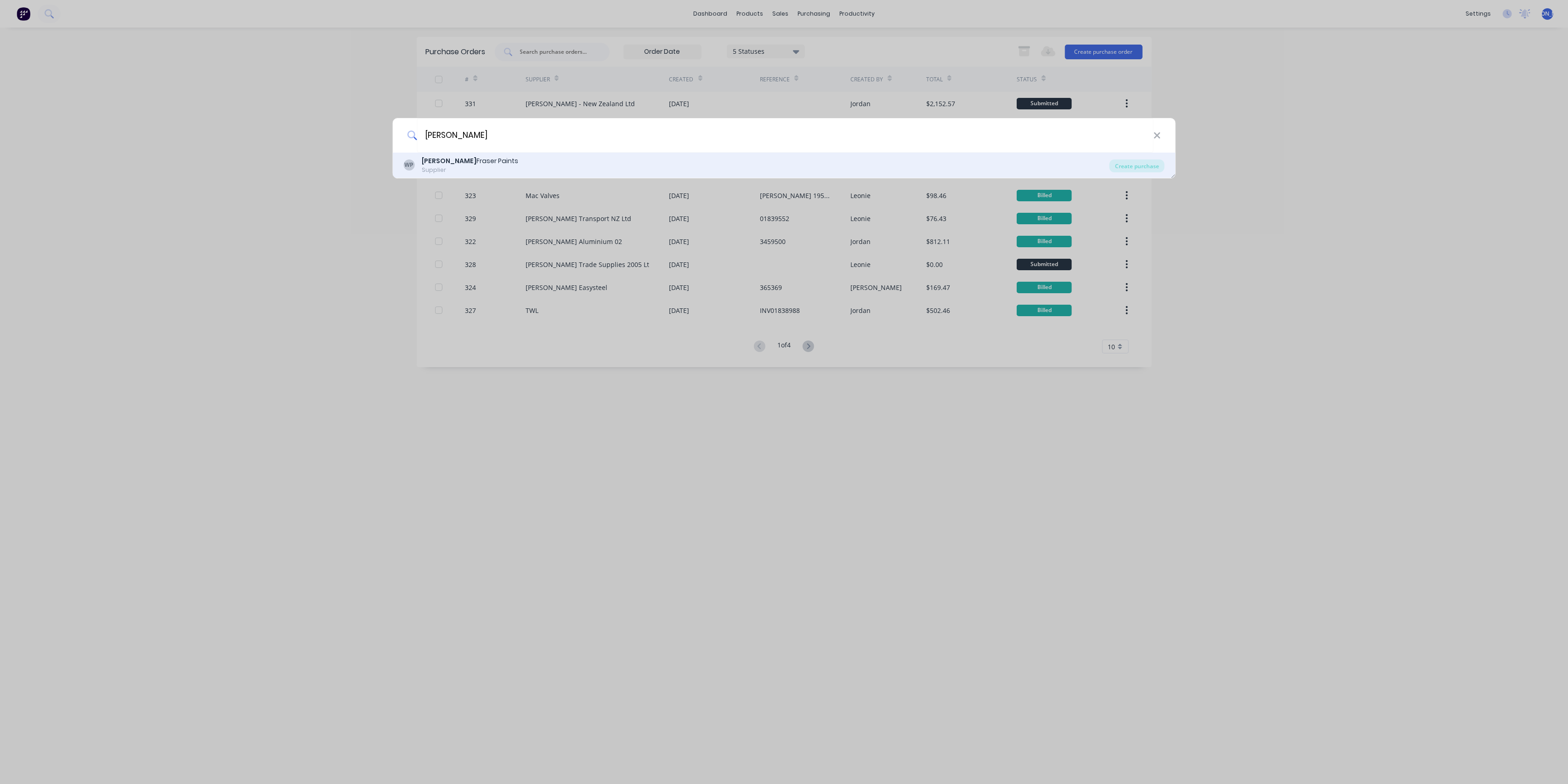
click at [478, 160] on div "[PERSON_NAME] Paints" at bounding box center [470, 161] width 96 height 10
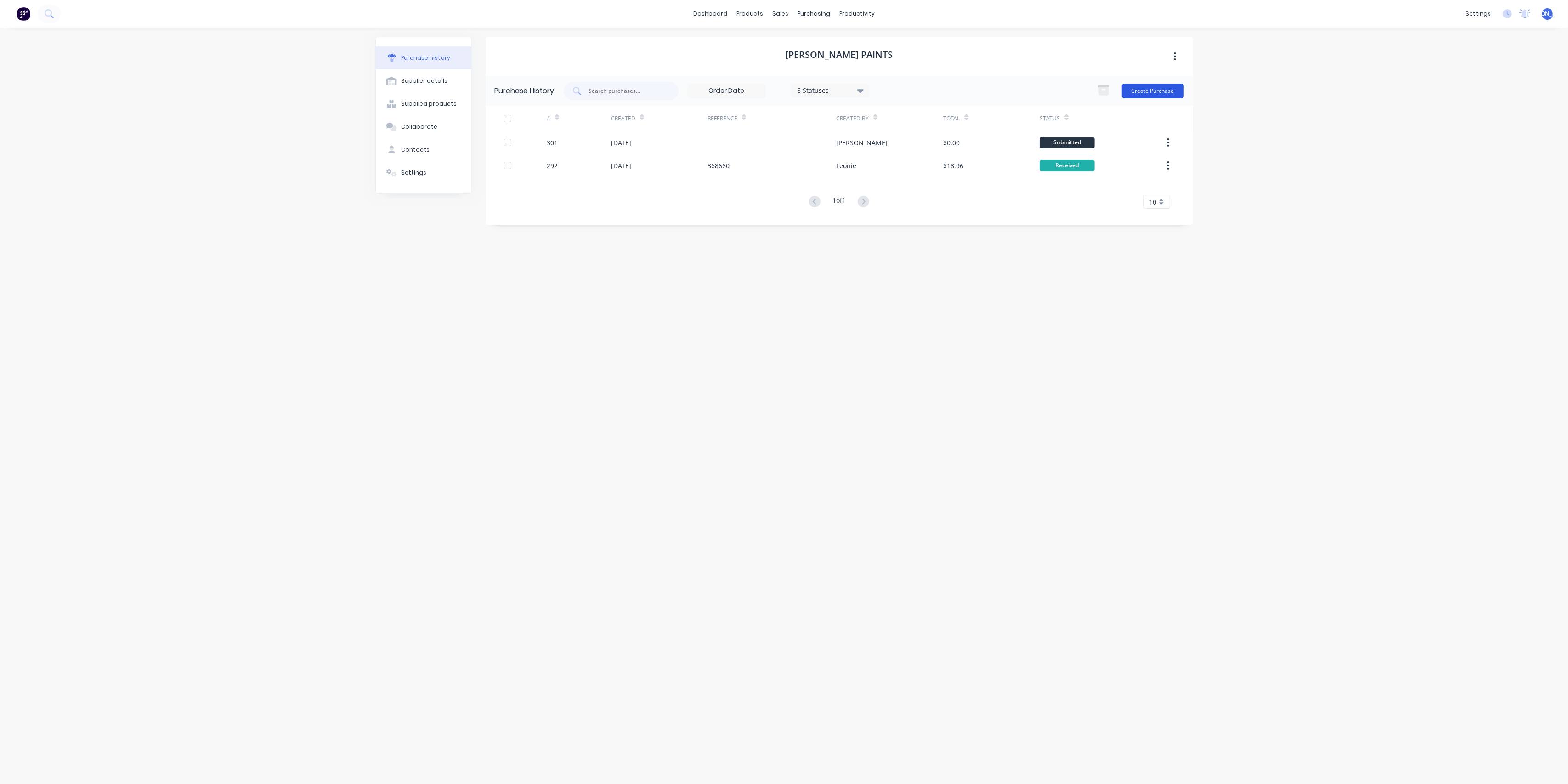
click at [1157, 90] on button "Create Purchase" at bounding box center [1153, 91] width 62 height 15
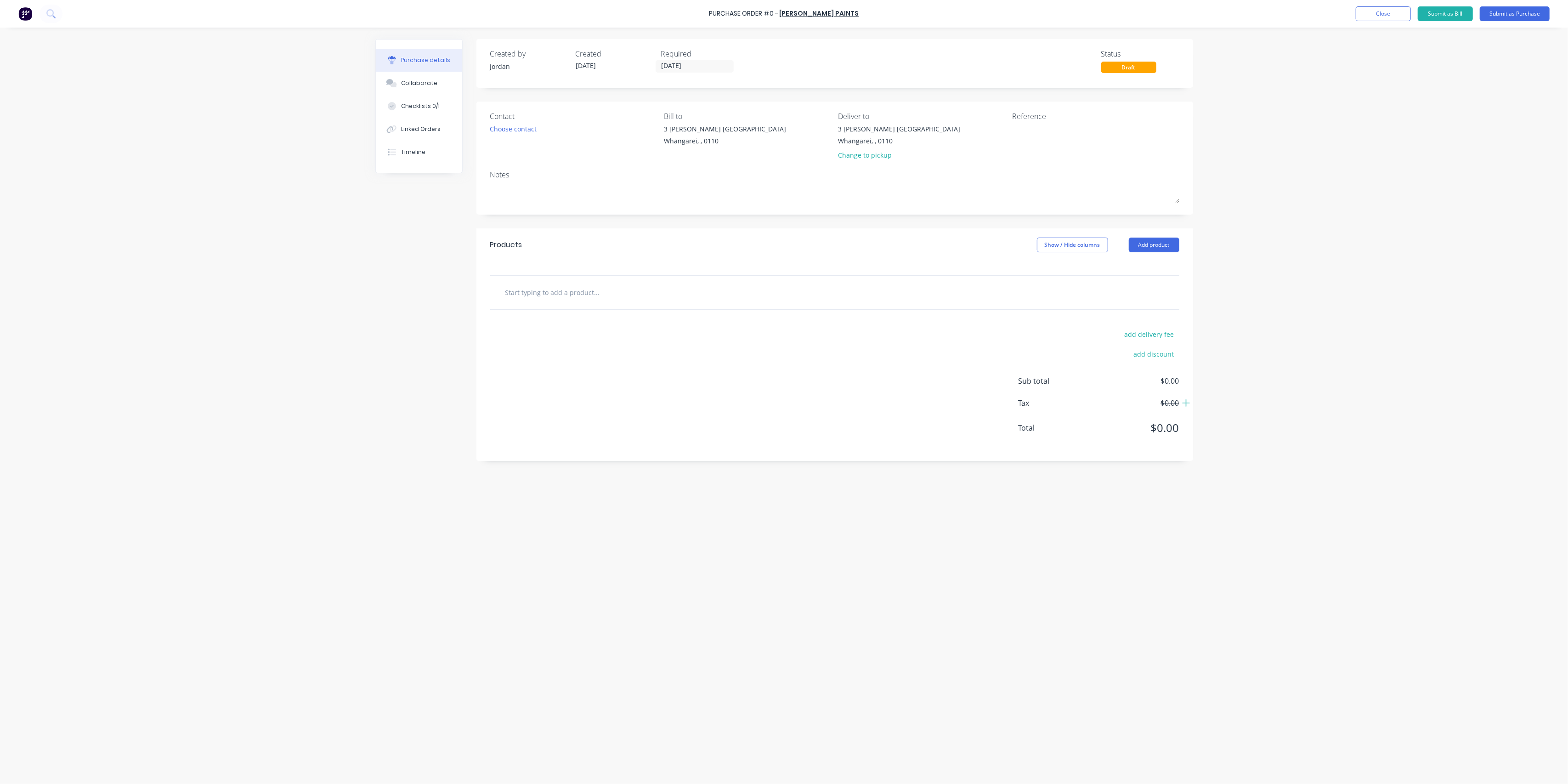
click at [558, 293] on input "text" at bounding box center [597, 292] width 184 height 18
type input "Altra - Etch Primer - Grey"
click at [623, 332] on button "Add Altra - Etch Primer - Grey to order" at bounding box center [646, 327] width 276 height 29
click at [1514, 15] on button "Submit as Purchase" at bounding box center [1514, 14] width 70 height 15
click at [1460, 16] on button "Options" at bounding box center [1464, 14] width 46 height 15
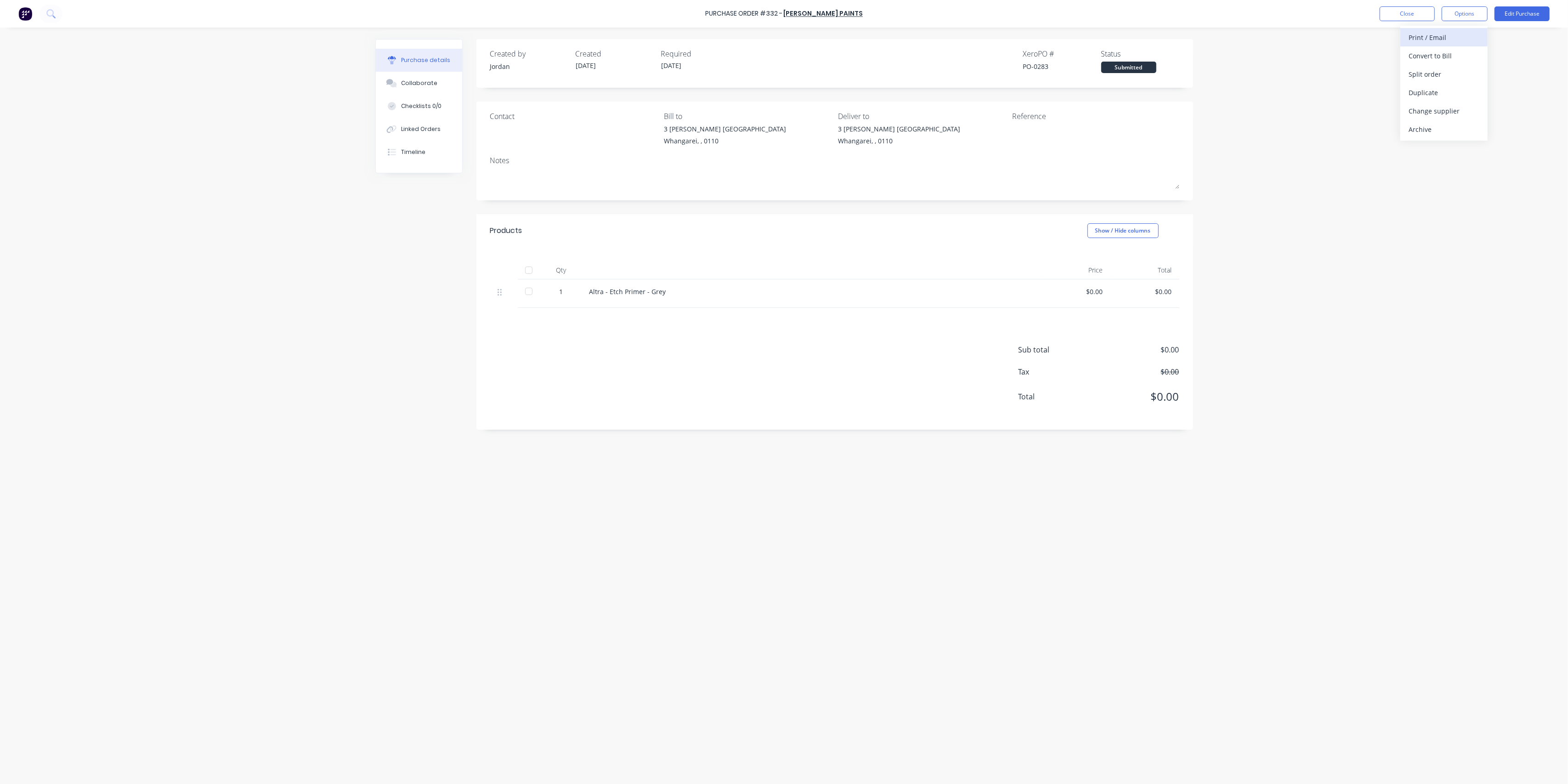
click at [1449, 38] on div "Print / Email" at bounding box center [1444, 38] width 71 height 13
click at [1448, 68] on div "Without pricing" at bounding box center [1444, 74] width 71 height 13
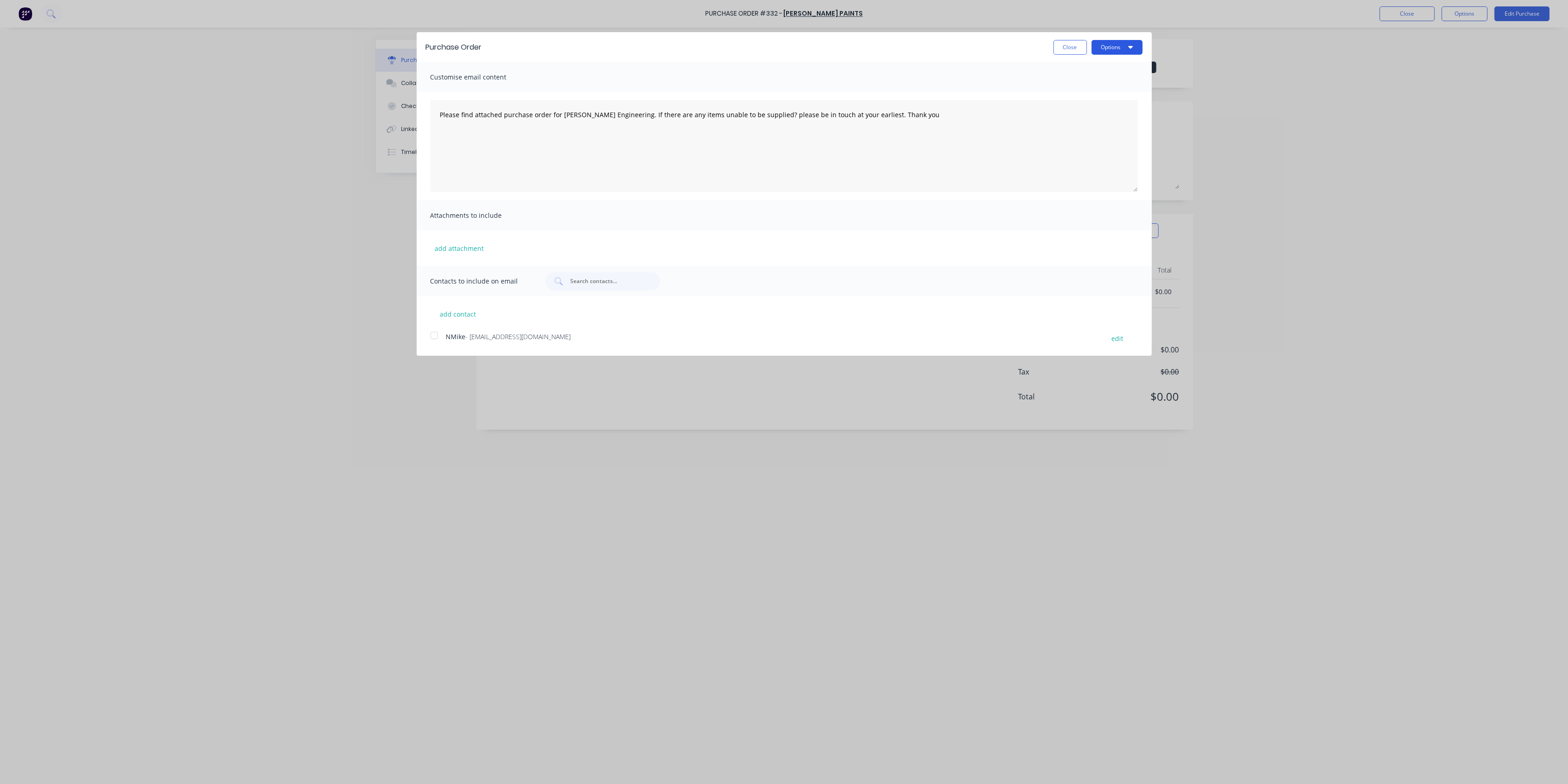
click at [1132, 43] on button "Options" at bounding box center [1117, 47] width 51 height 15
click at [1093, 71] on div "Print" at bounding box center [1099, 71] width 71 height 13
click at [1063, 42] on button "Close" at bounding box center [1070, 47] width 33 height 15
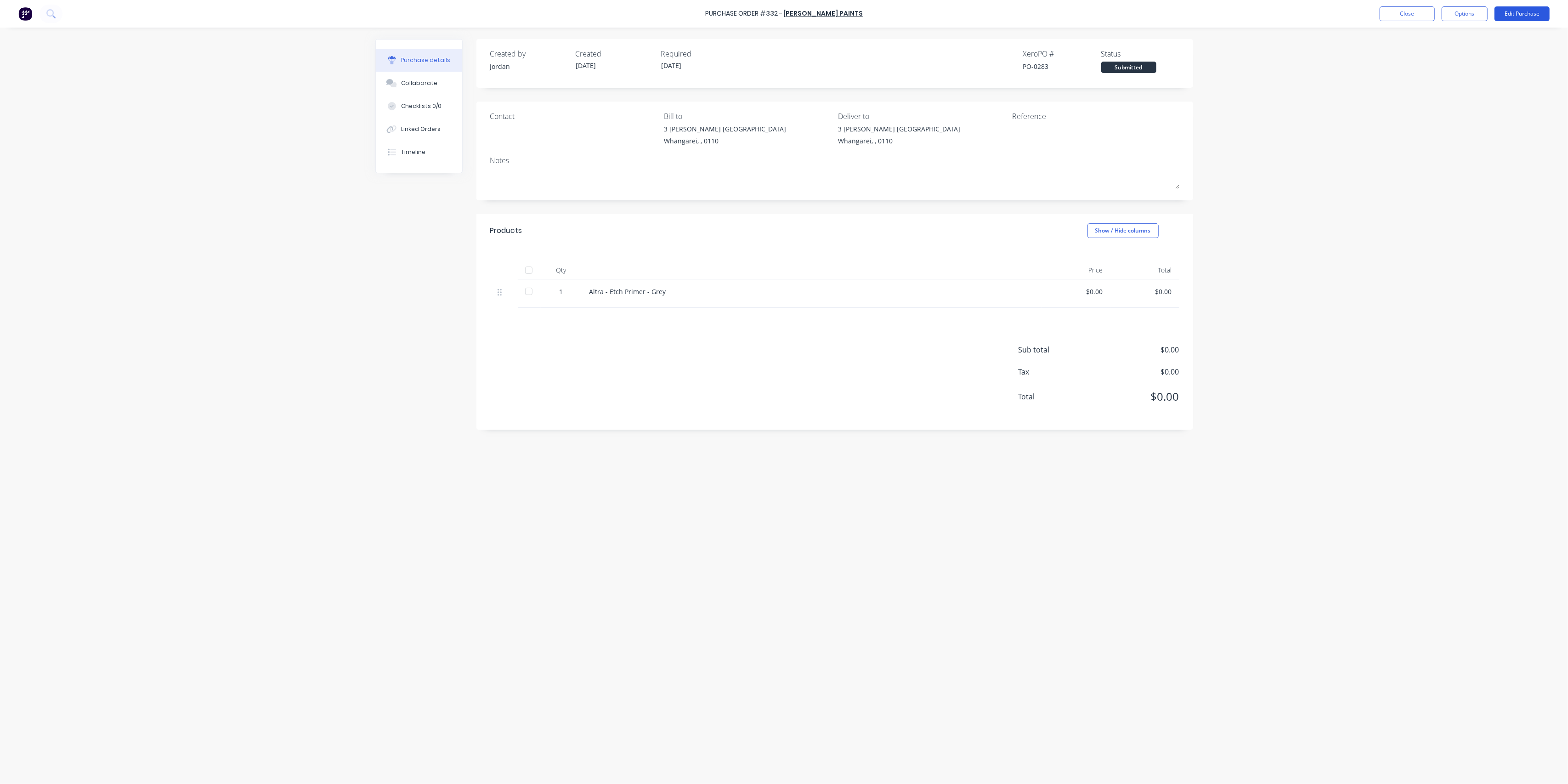
click at [1522, 10] on button "Edit Purchase" at bounding box center [1522, 14] width 55 height 15
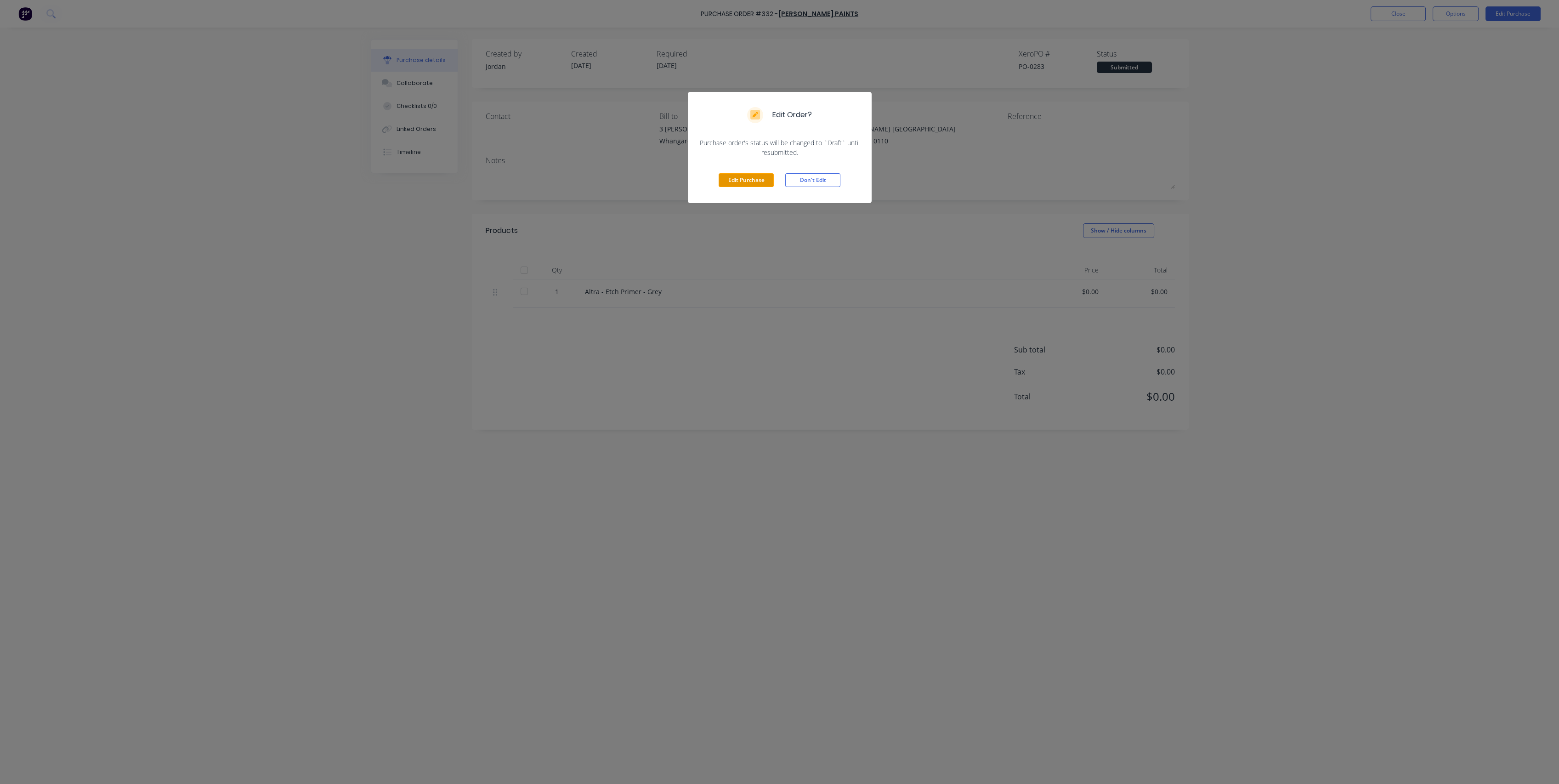
click at [746, 177] on button "Edit Purchase" at bounding box center [746, 180] width 55 height 14
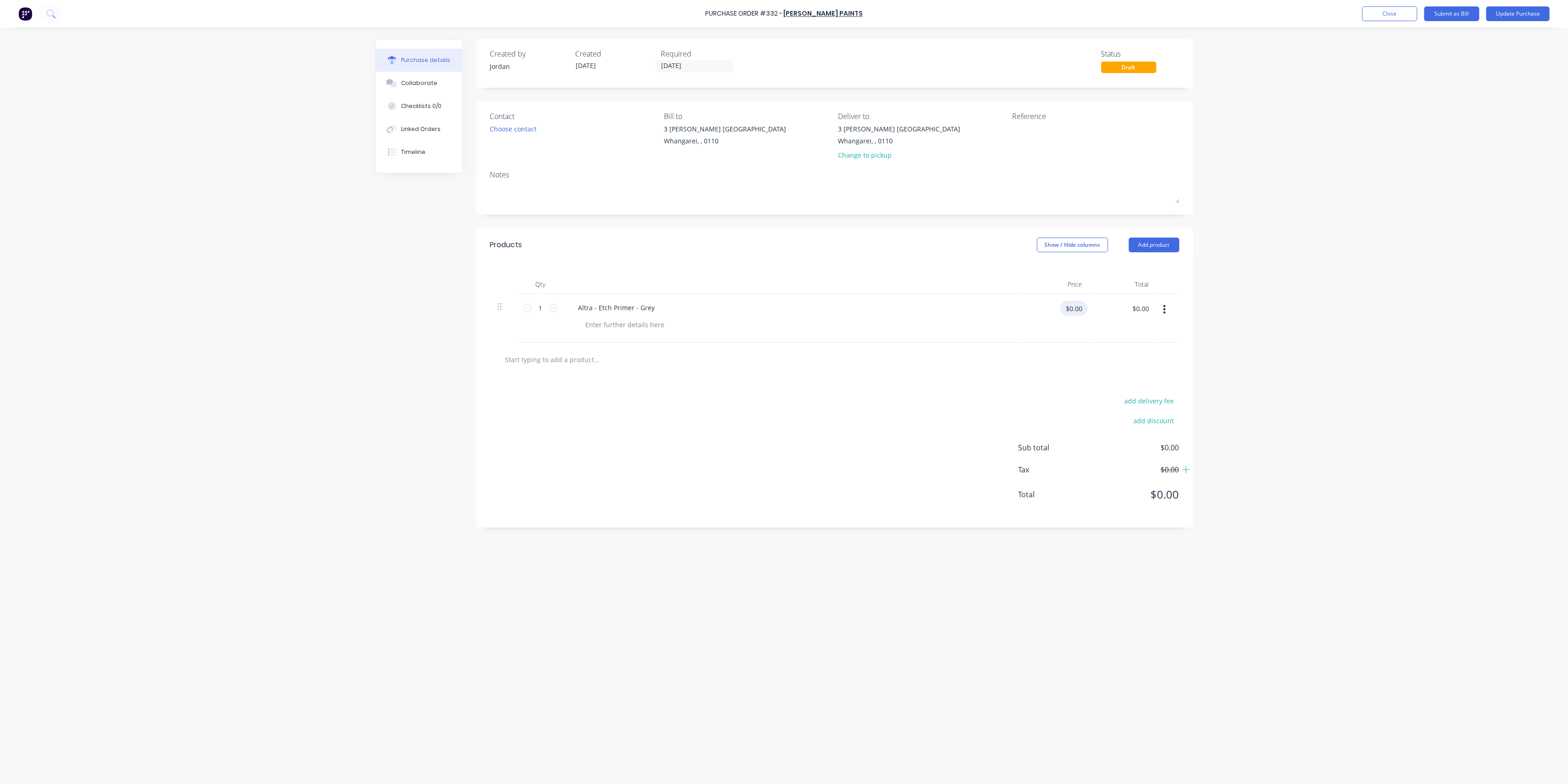
drag, startPoint x: 1079, startPoint y: 310, endPoint x: 1112, endPoint y: 285, distance: 41.4
click at [1079, 309] on input "$0.00" at bounding box center [1074, 308] width 27 height 15
type input "$82.48"
drag, startPoint x: 650, startPoint y: 306, endPoint x: 681, endPoint y: 292, distance: 34.0
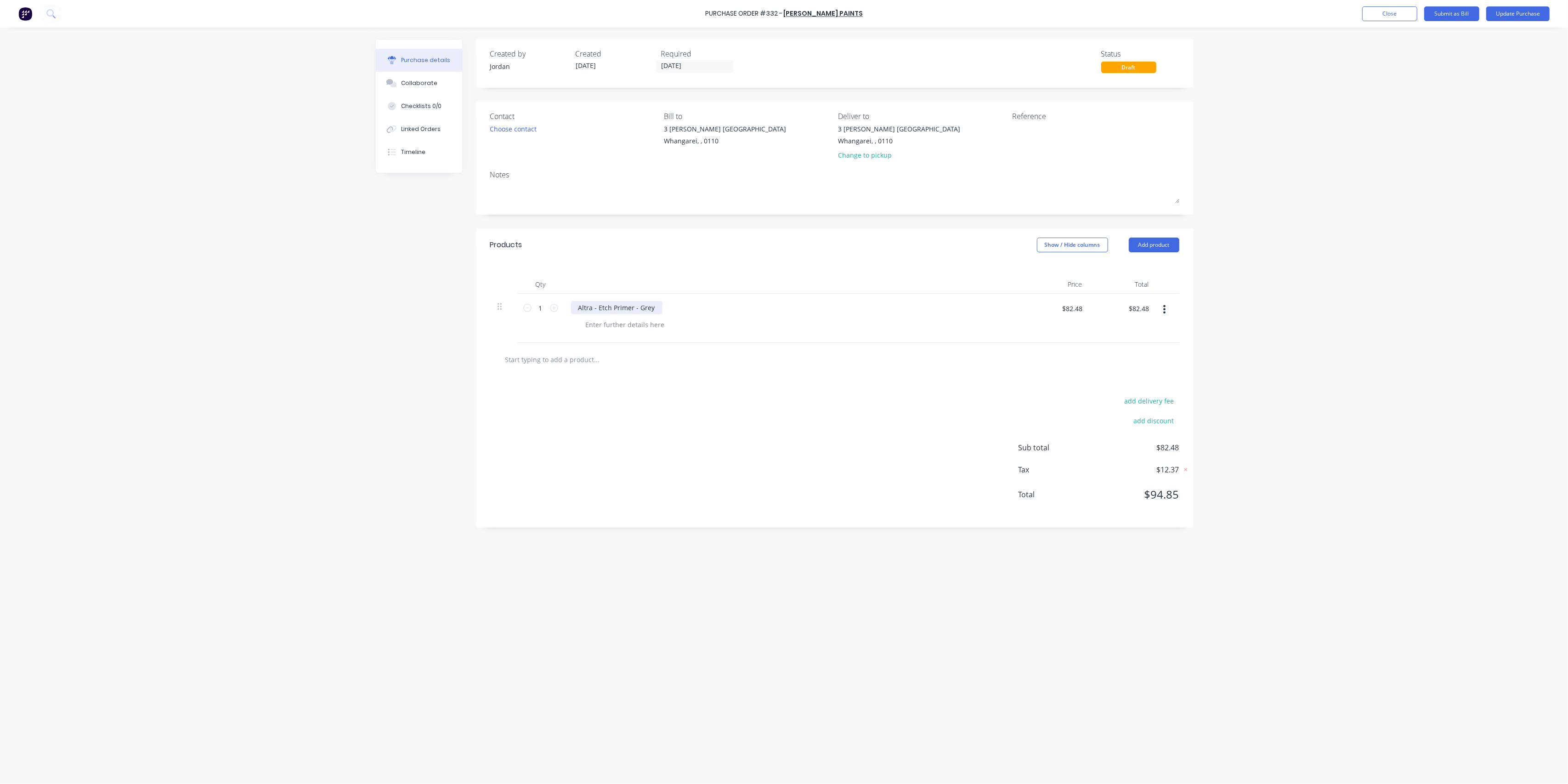
click at [651, 306] on div "Altra - Etch Primer - Grey" at bounding box center [617, 307] width 91 height 13
click at [653, 306] on div "Altra - Etch Primer - Grey 4L" at bounding box center [621, 307] width 100 height 13
click at [722, 304] on div "Altra - Etch Primer - Grey - 4L" at bounding box center [793, 307] width 445 height 13
click at [555, 361] on input "text" at bounding box center [597, 359] width 184 height 18
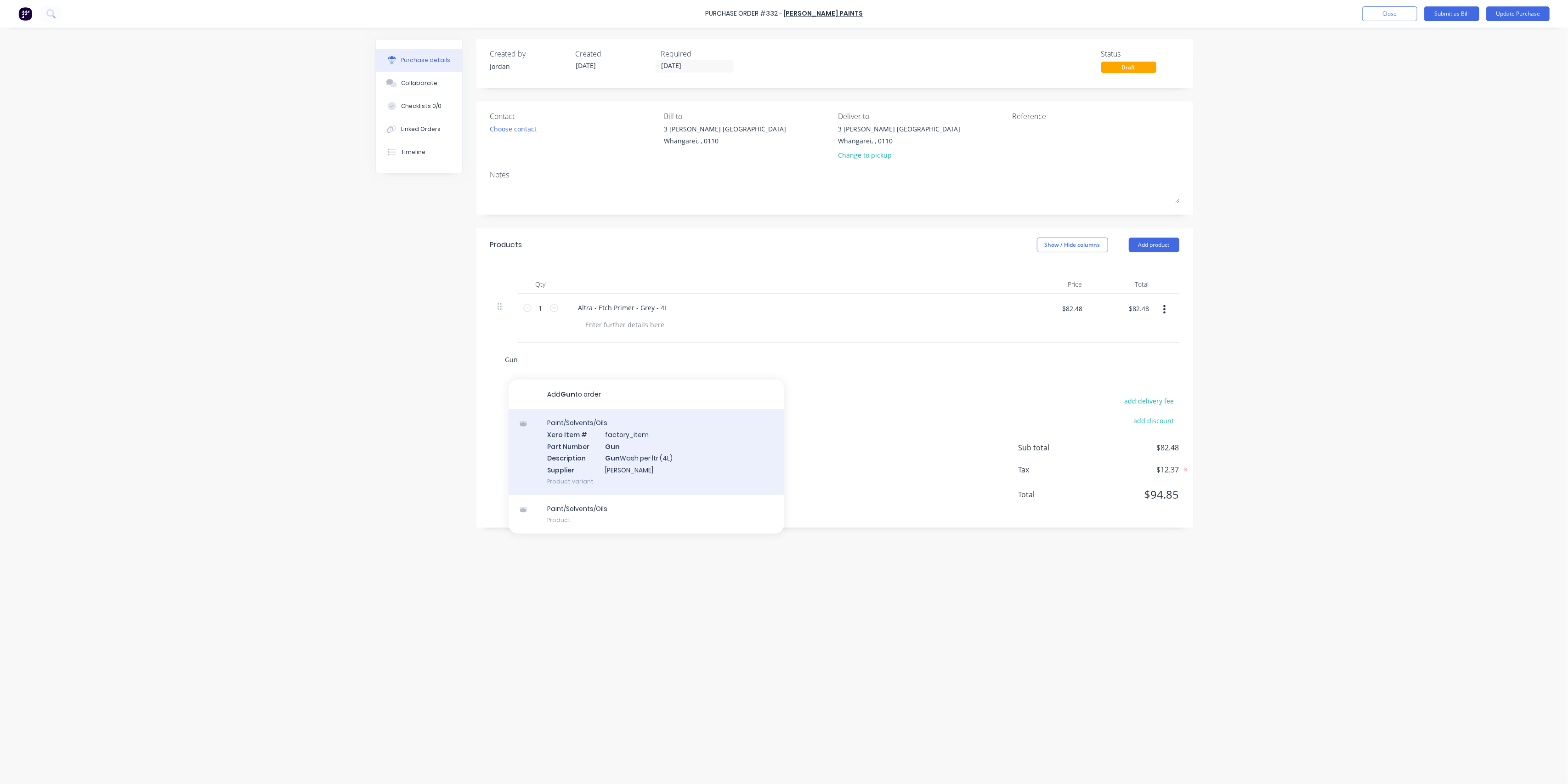
type input "Gun"
click at [642, 454] on div "Paint/Solvents/Oils Xero Item # factory_item Part Number Gun Description Gun Wa…" at bounding box center [646, 452] width 276 height 86
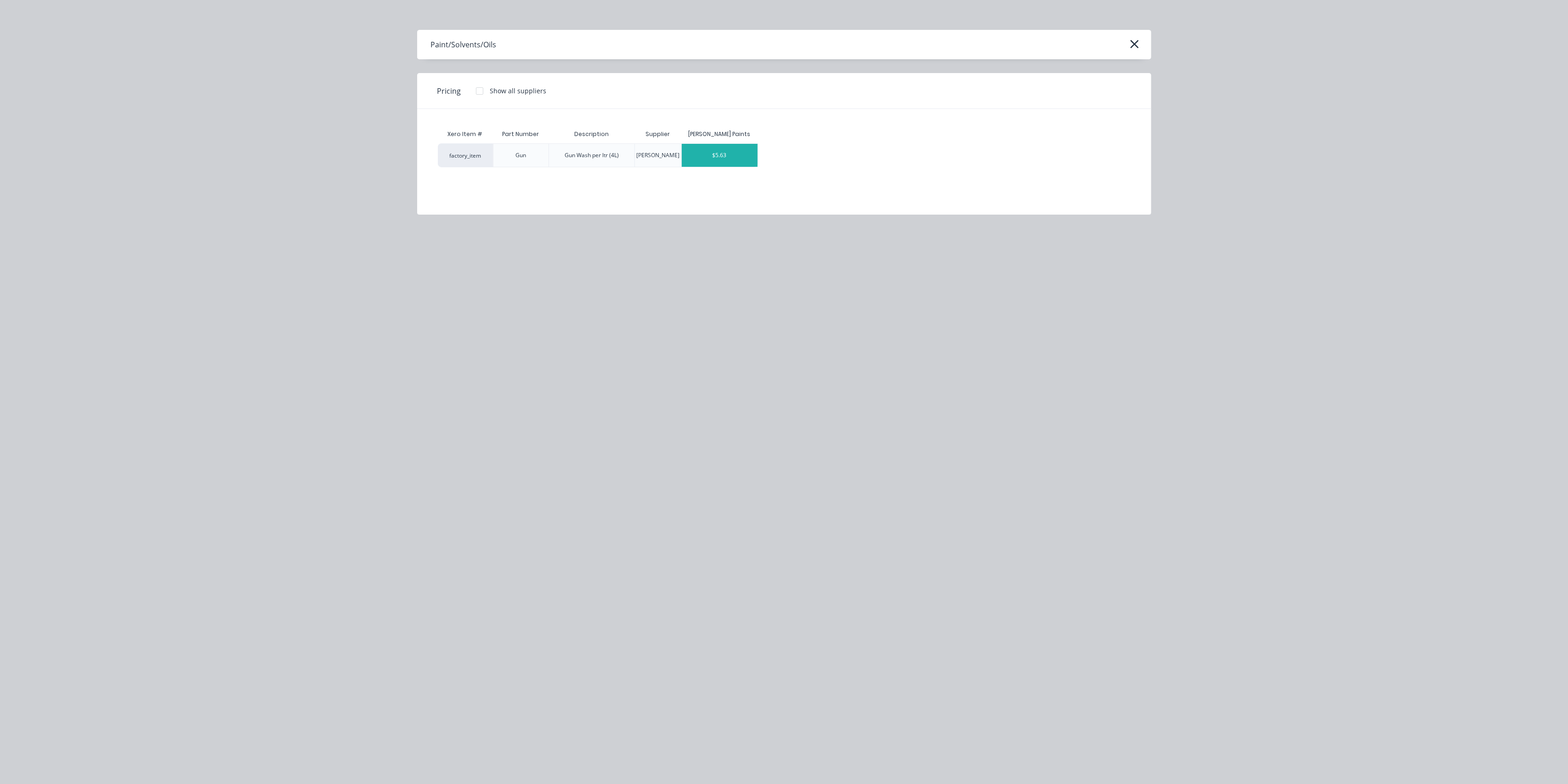
click at [720, 153] on div "$5.63" at bounding box center [719, 155] width 76 height 23
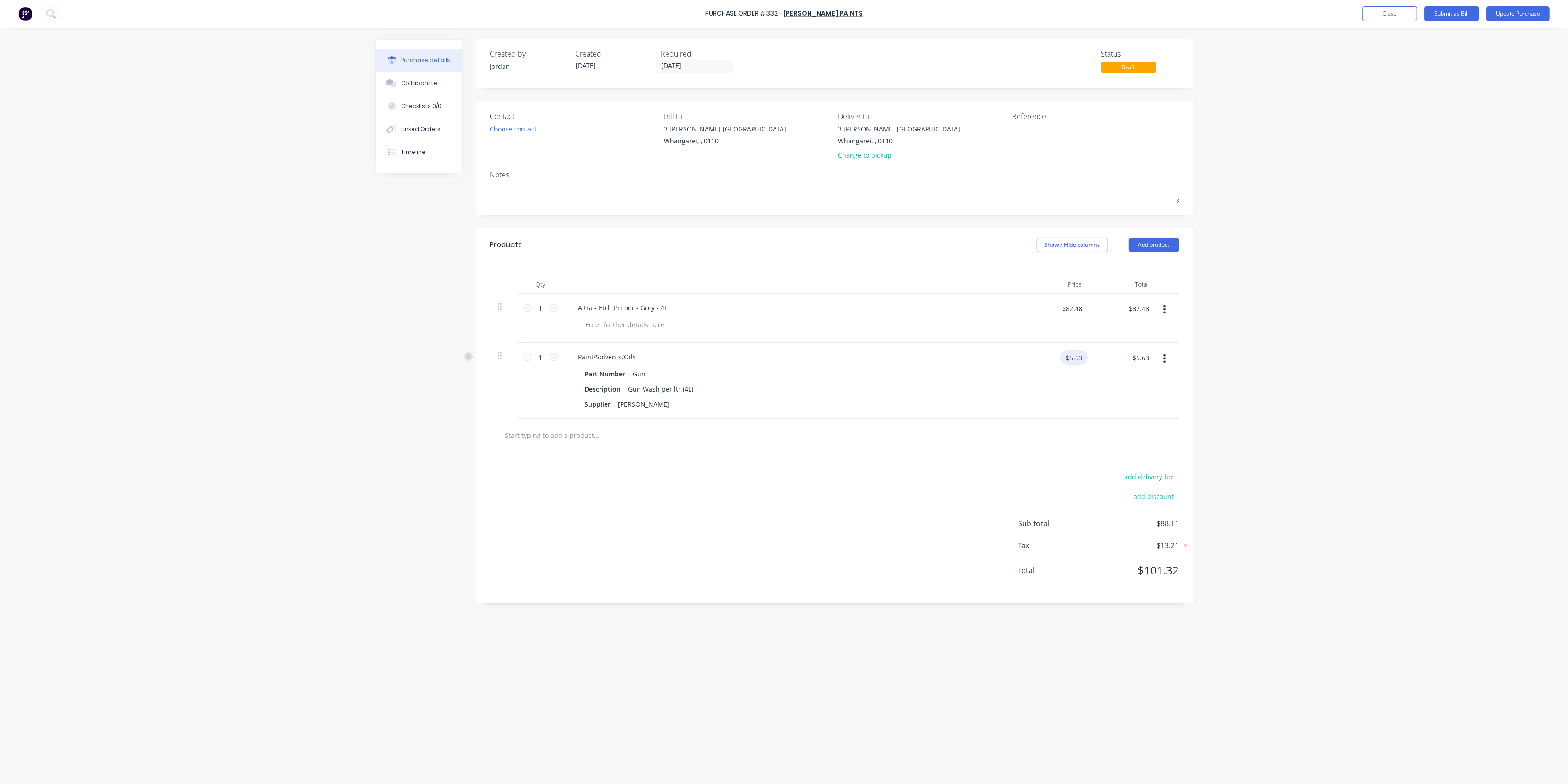
drag, startPoint x: 1076, startPoint y: 360, endPoint x: 1102, endPoint y: 355, distance: 26.5
click at [1076, 360] on input "$5.63" at bounding box center [1074, 357] width 27 height 15
drag, startPoint x: 794, startPoint y: 450, endPoint x: 697, endPoint y: 451, distance: 97.0
click at [793, 450] on div at bounding box center [835, 435] width 689 height 33
click at [570, 436] on input "text" at bounding box center [597, 435] width 184 height 18
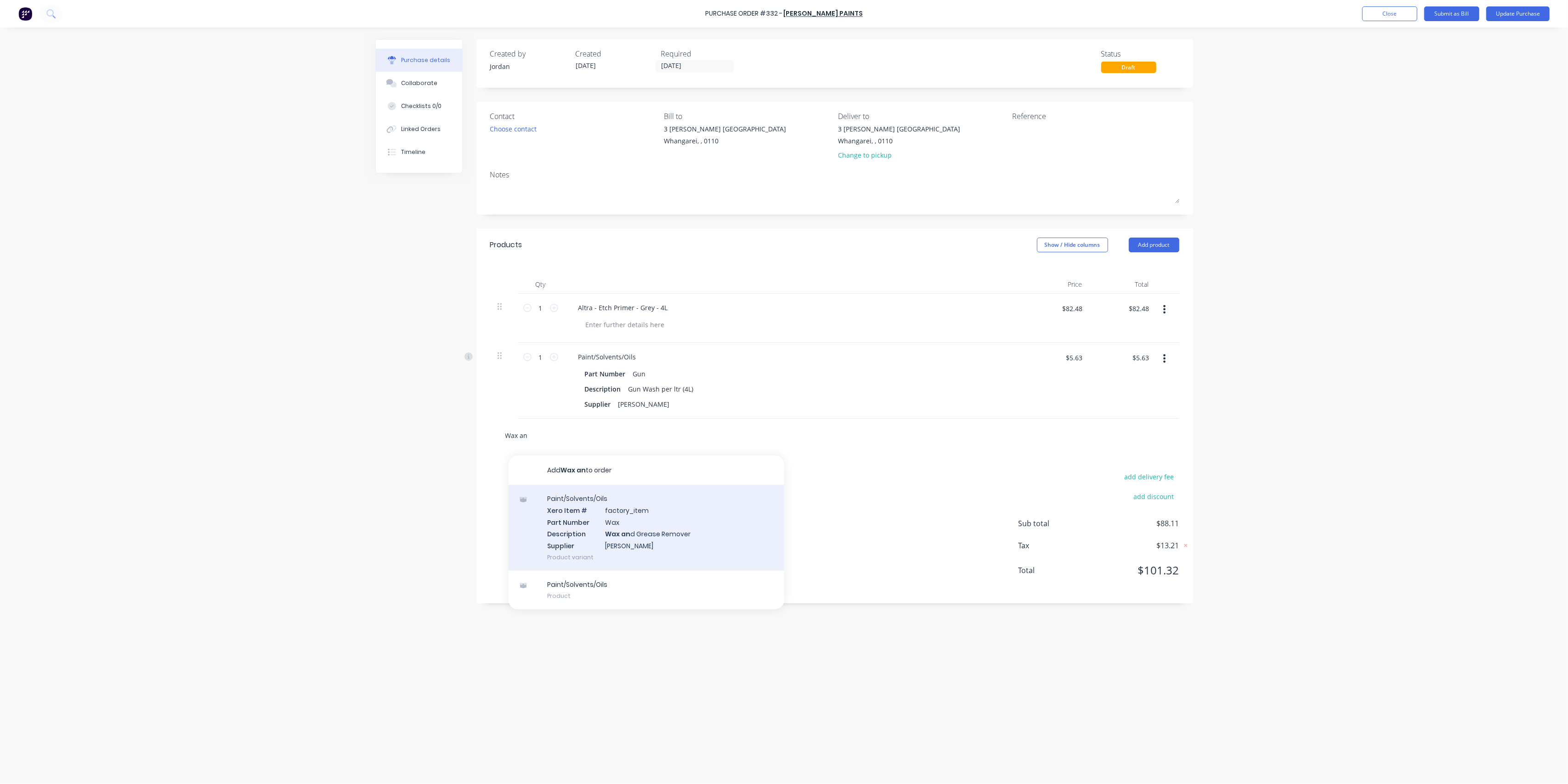
type input "Wax an"
click at [692, 516] on div "Paint/Solvents/Oils Xero Item # factory_item Part Number Wax Description Wax an…" at bounding box center [646, 527] width 276 height 86
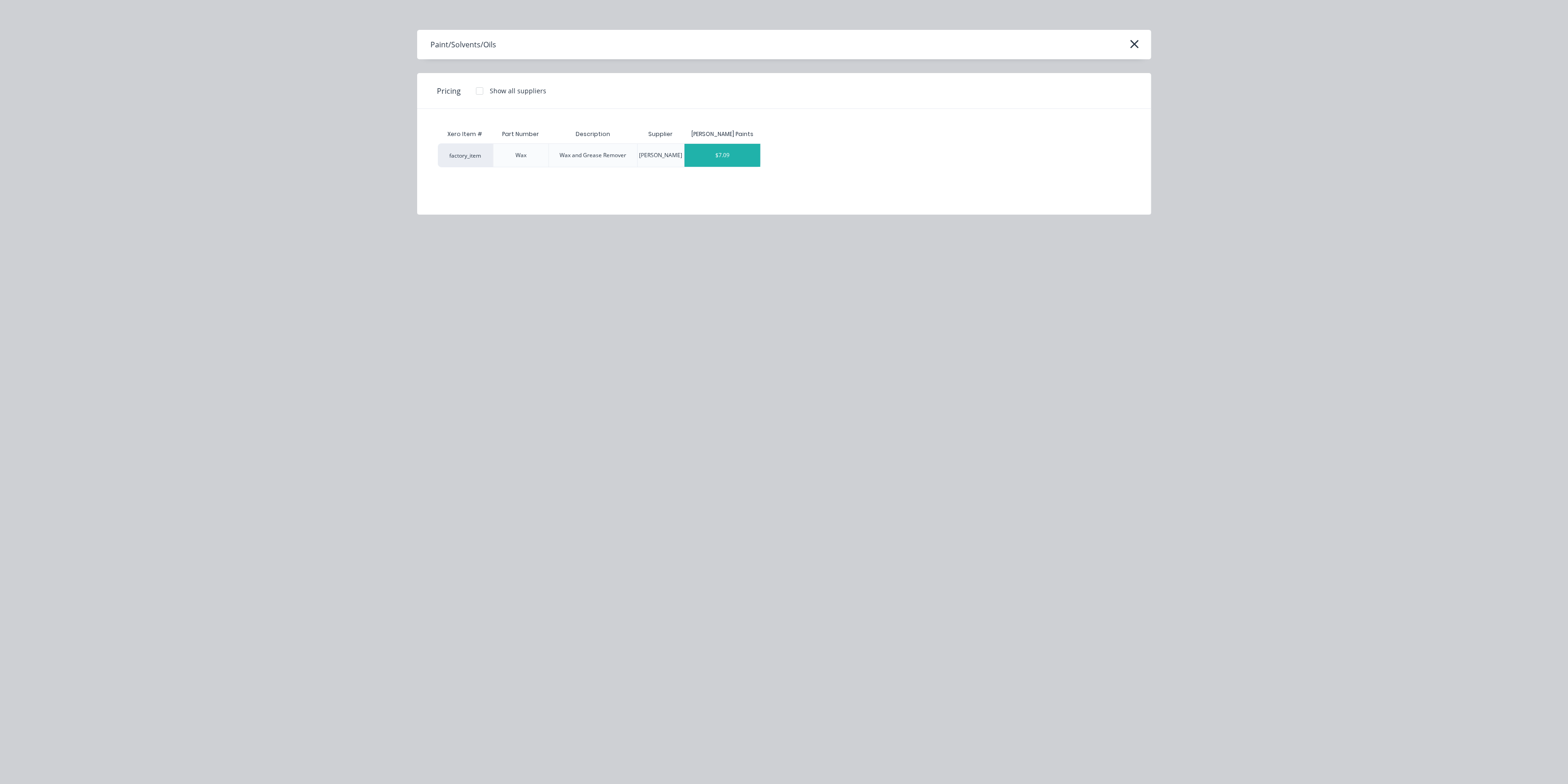
click at [722, 156] on div "$7.09" at bounding box center [723, 155] width 76 height 23
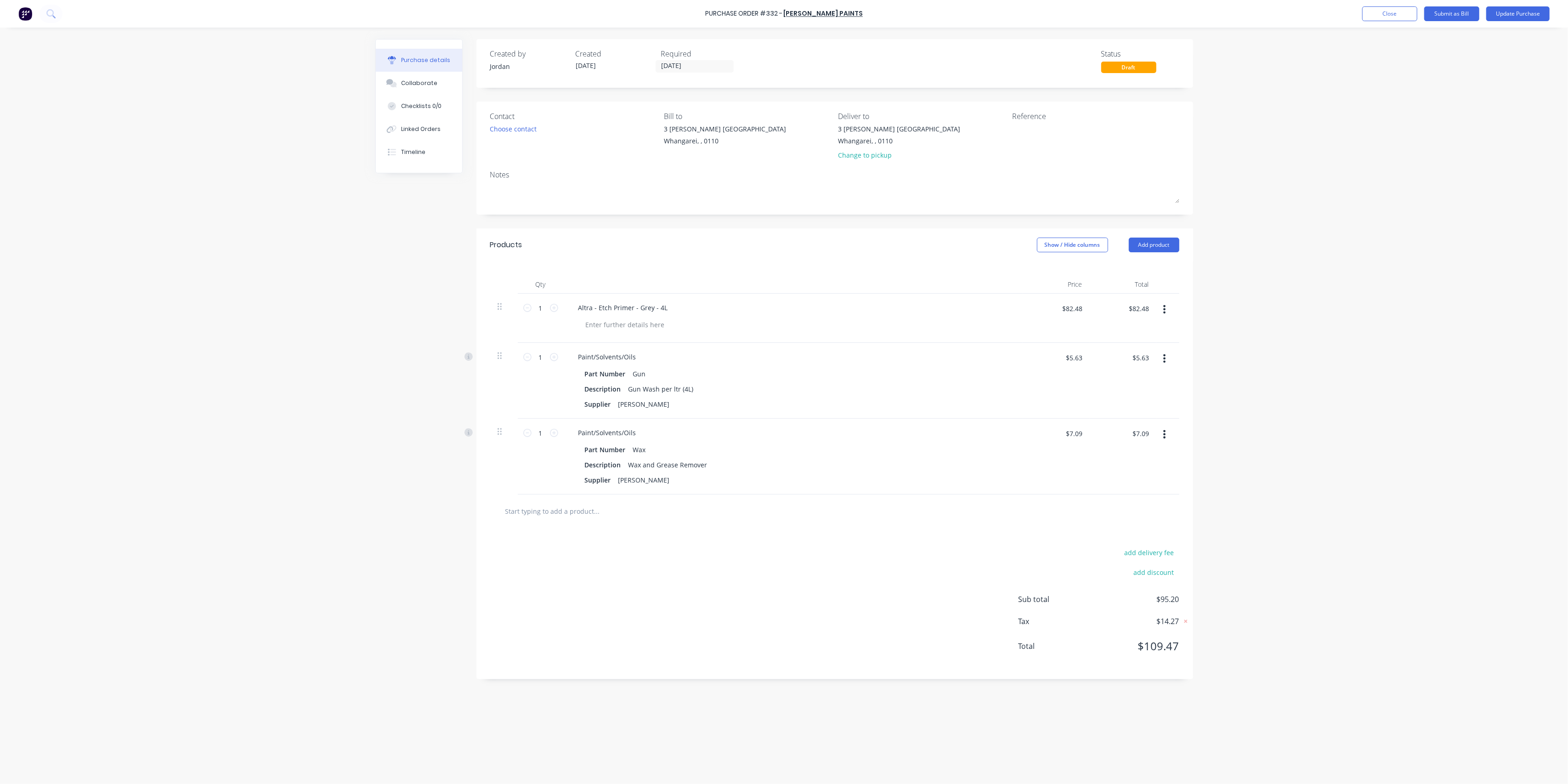
click at [587, 509] on input "text" at bounding box center [597, 511] width 184 height 18
click at [555, 355] on icon at bounding box center [554, 357] width 9 height 9
type input "2"
type input "$11.26"
click at [555, 355] on icon at bounding box center [554, 357] width 9 height 9
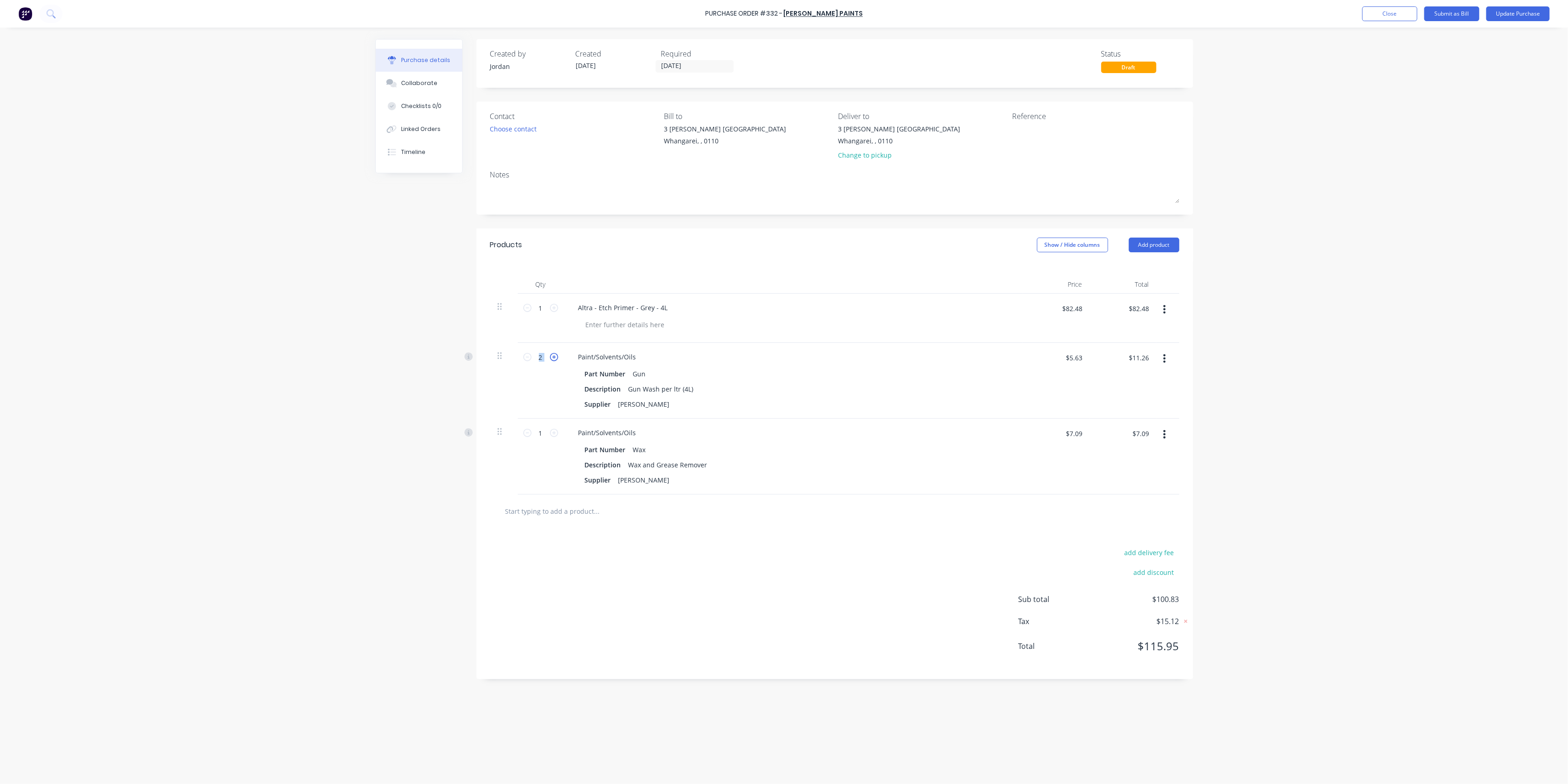
type input "3"
type input "$16.89"
click at [555, 355] on icon at bounding box center [554, 357] width 9 height 9
type input "4"
type input "$22.52"
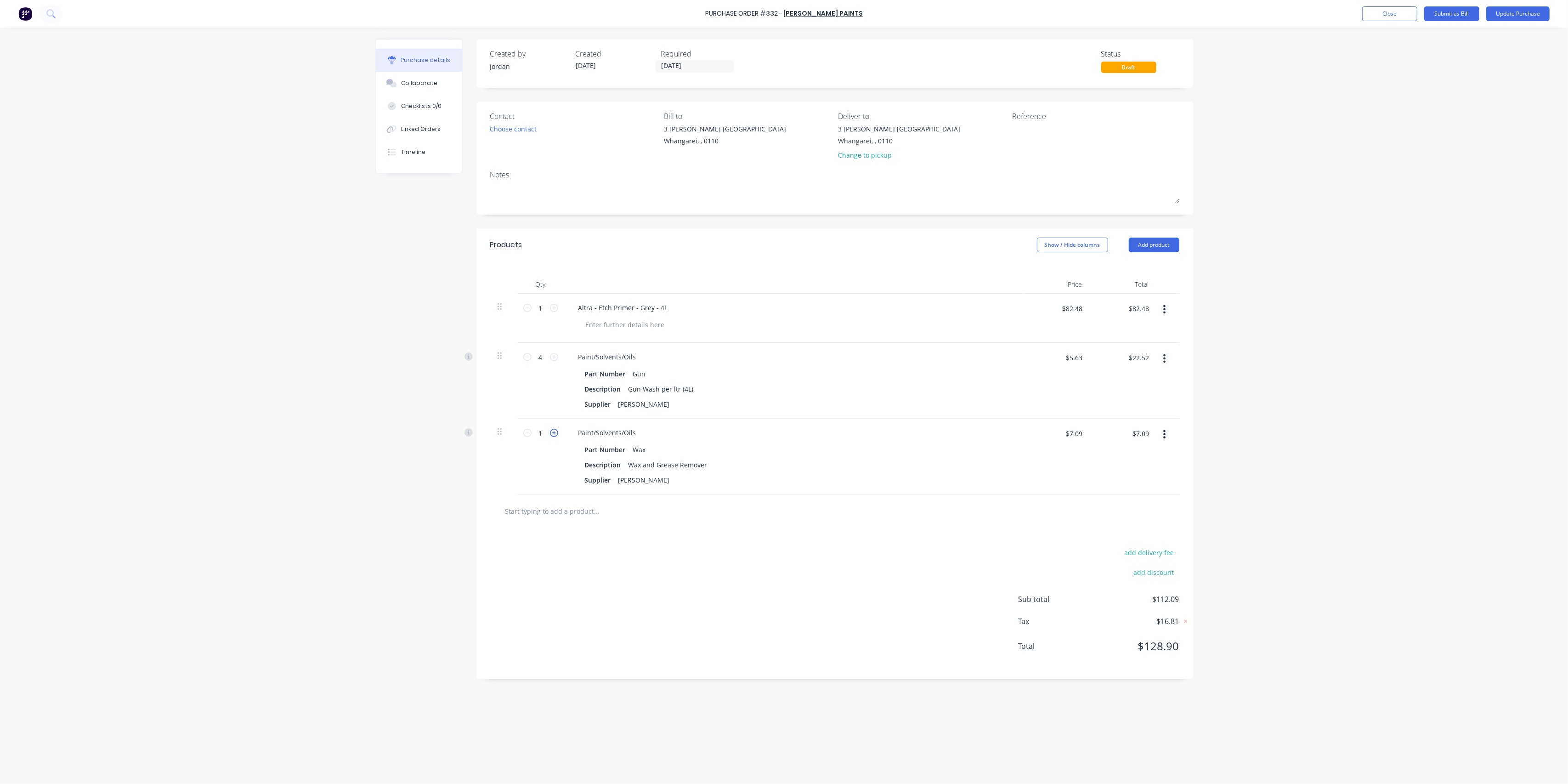
click at [555, 434] on icon at bounding box center [554, 433] width 9 height 9
type input "2"
type input "$14.18"
click at [555, 434] on icon at bounding box center [554, 433] width 9 height 9
type input "3"
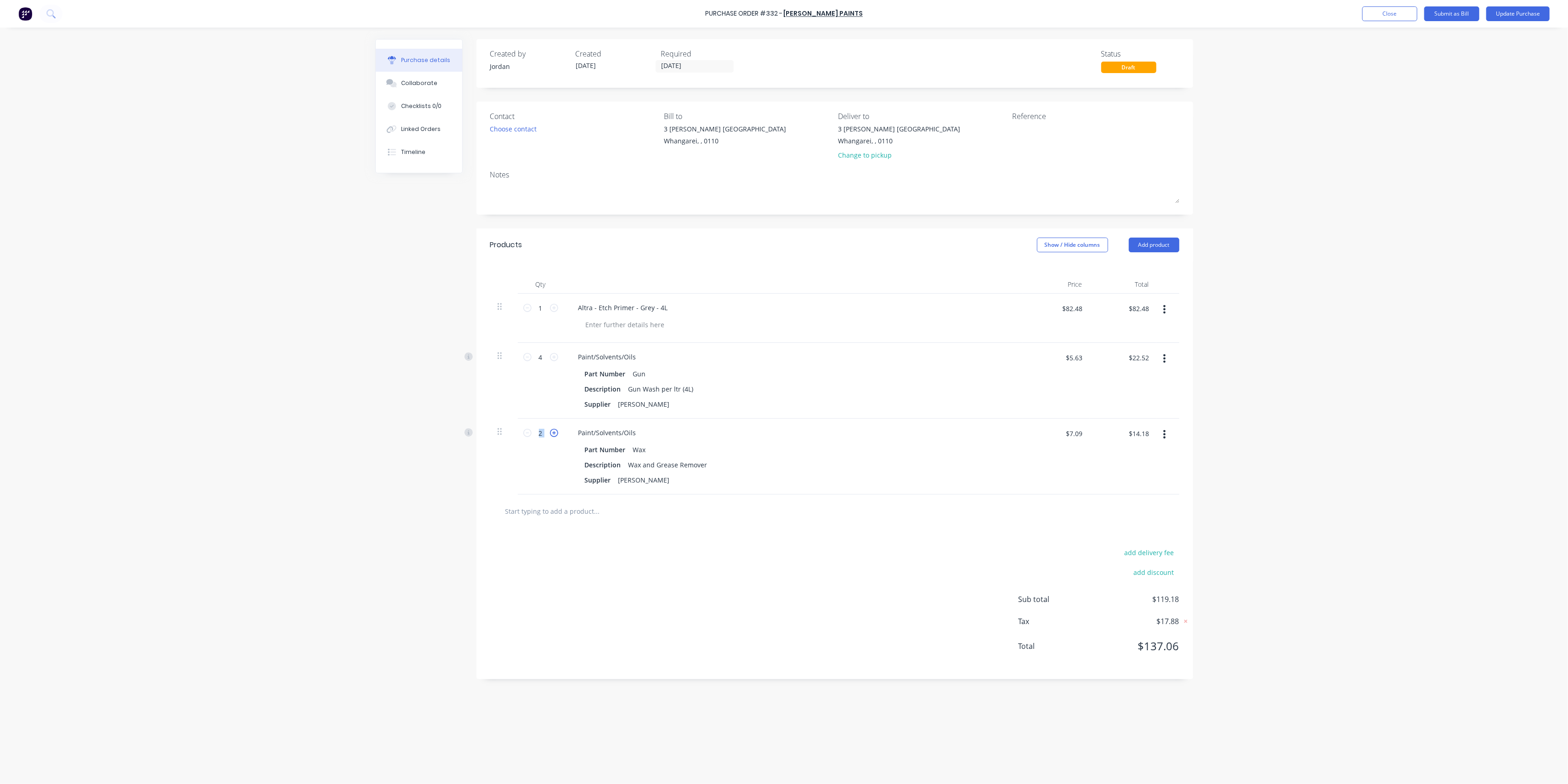
type input "$21.27"
click at [555, 434] on icon at bounding box center [554, 433] width 9 height 9
type input "4"
type input "$28.36"
click at [601, 513] on input "text" at bounding box center [597, 511] width 184 height 18
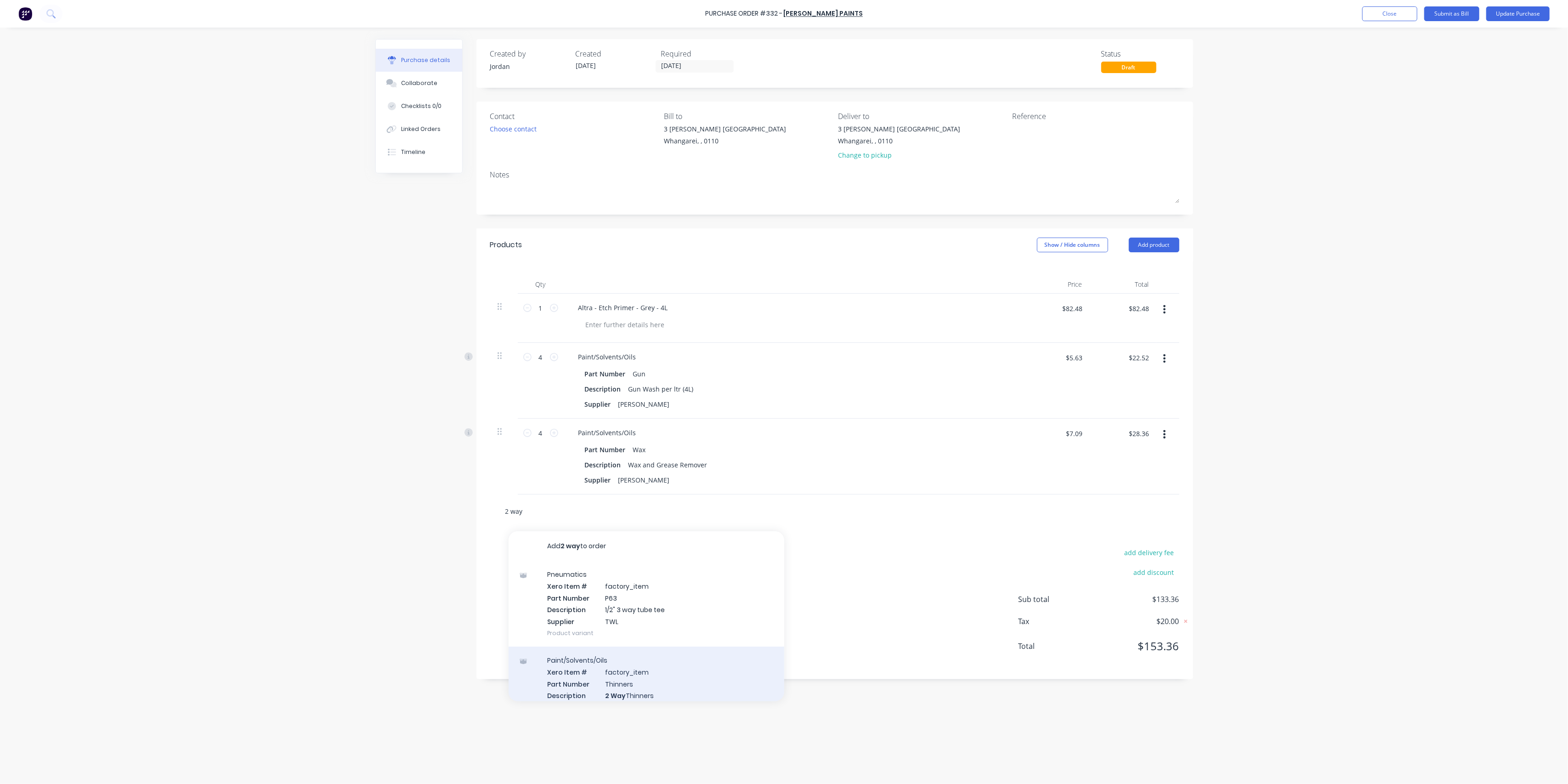
type input "2 way"
click at [629, 687] on div "Paint/Solvents/Oils Xero Item # factory_item Part Number Thinners Description 2…" at bounding box center [646, 689] width 276 height 86
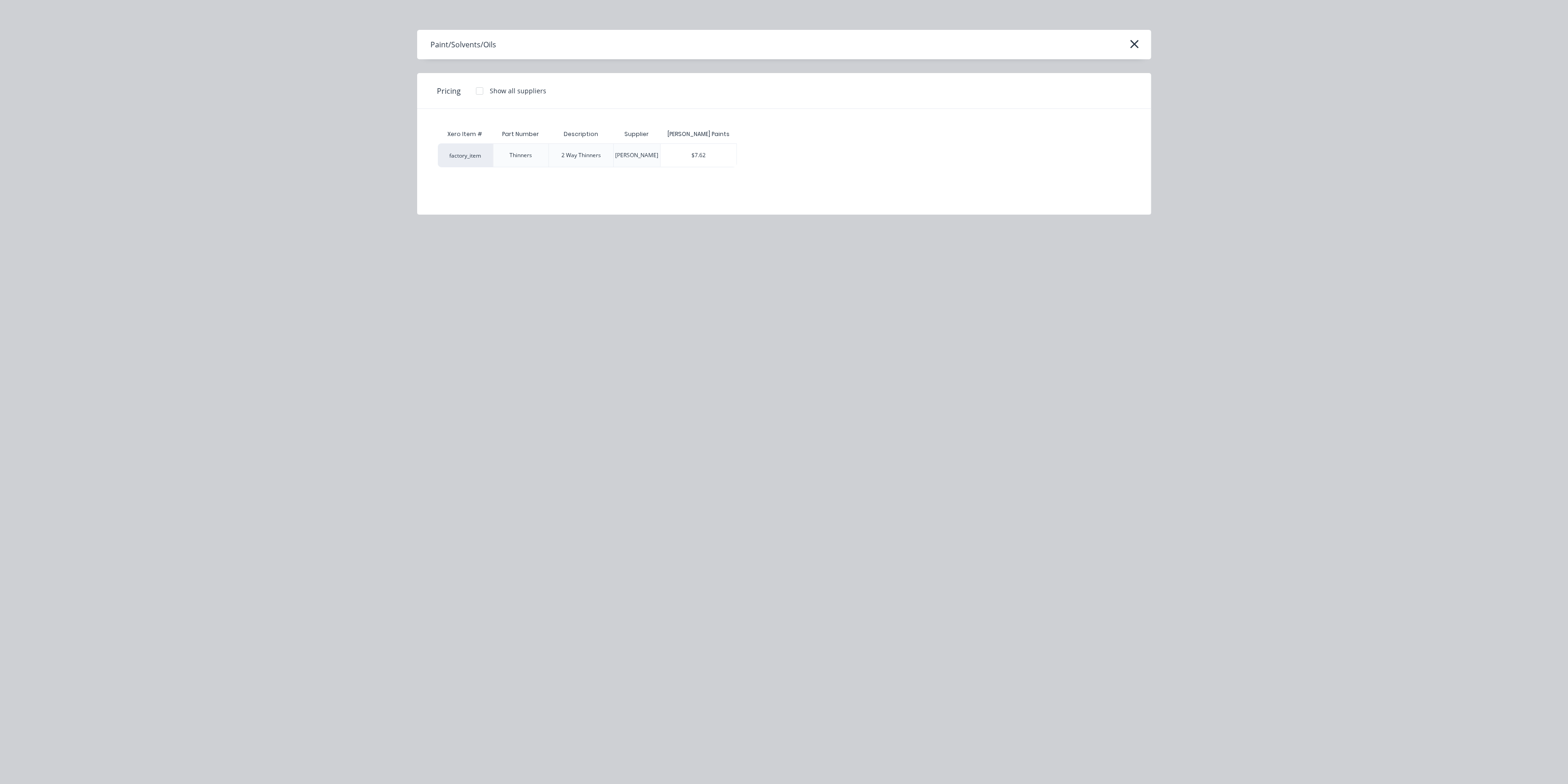
drag, startPoint x: 676, startPoint y: 156, endPoint x: 685, endPoint y: 167, distance: 14.2
click at [676, 156] on div "$7.62" at bounding box center [698, 155] width 76 height 23
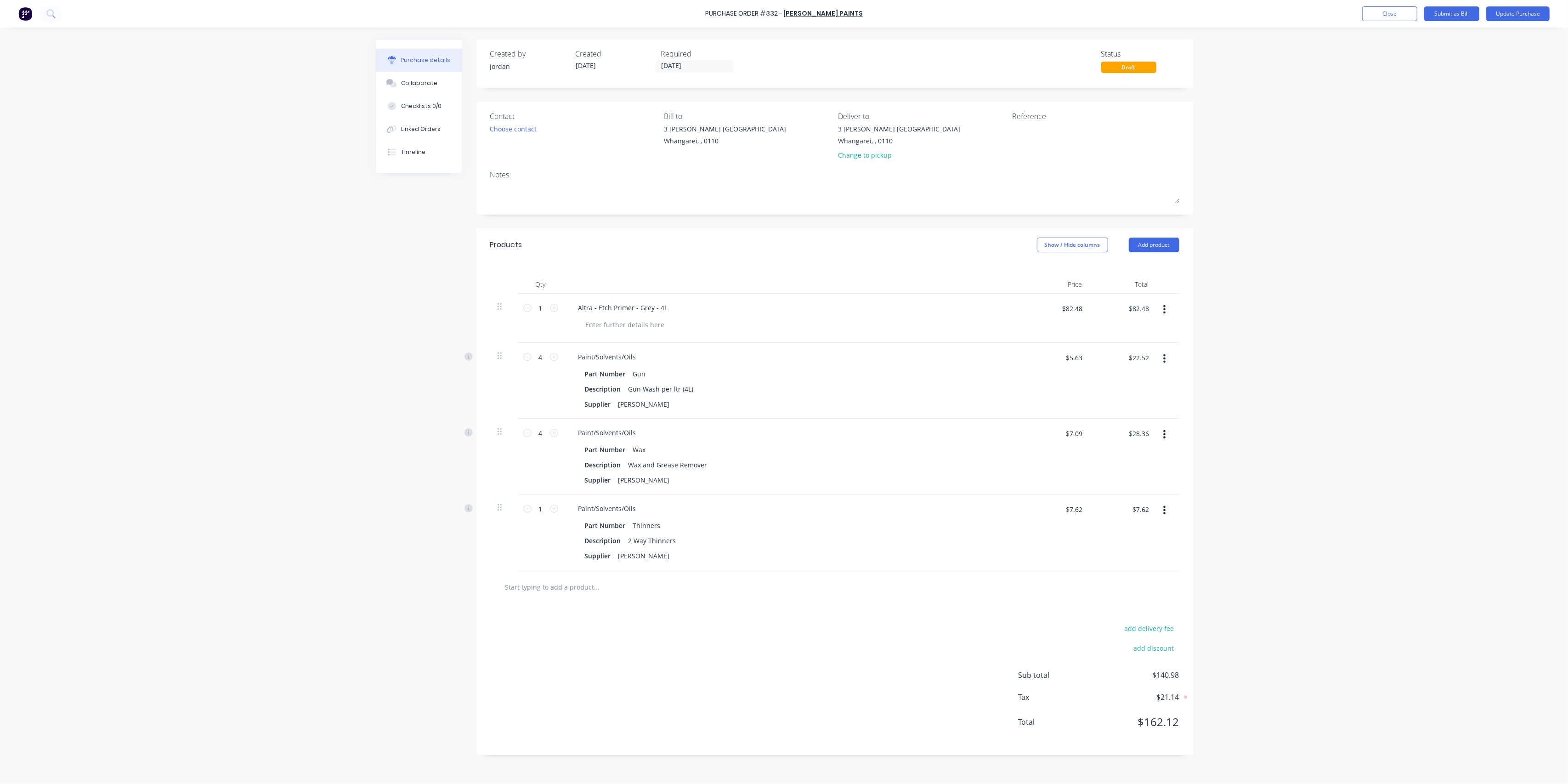
click at [559, 511] on div "1 1" at bounding box center [541, 532] width 46 height 76
click at [555, 511] on icon at bounding box center [554, 509] width 9 height 9
type input "2"
type input "$15.24"
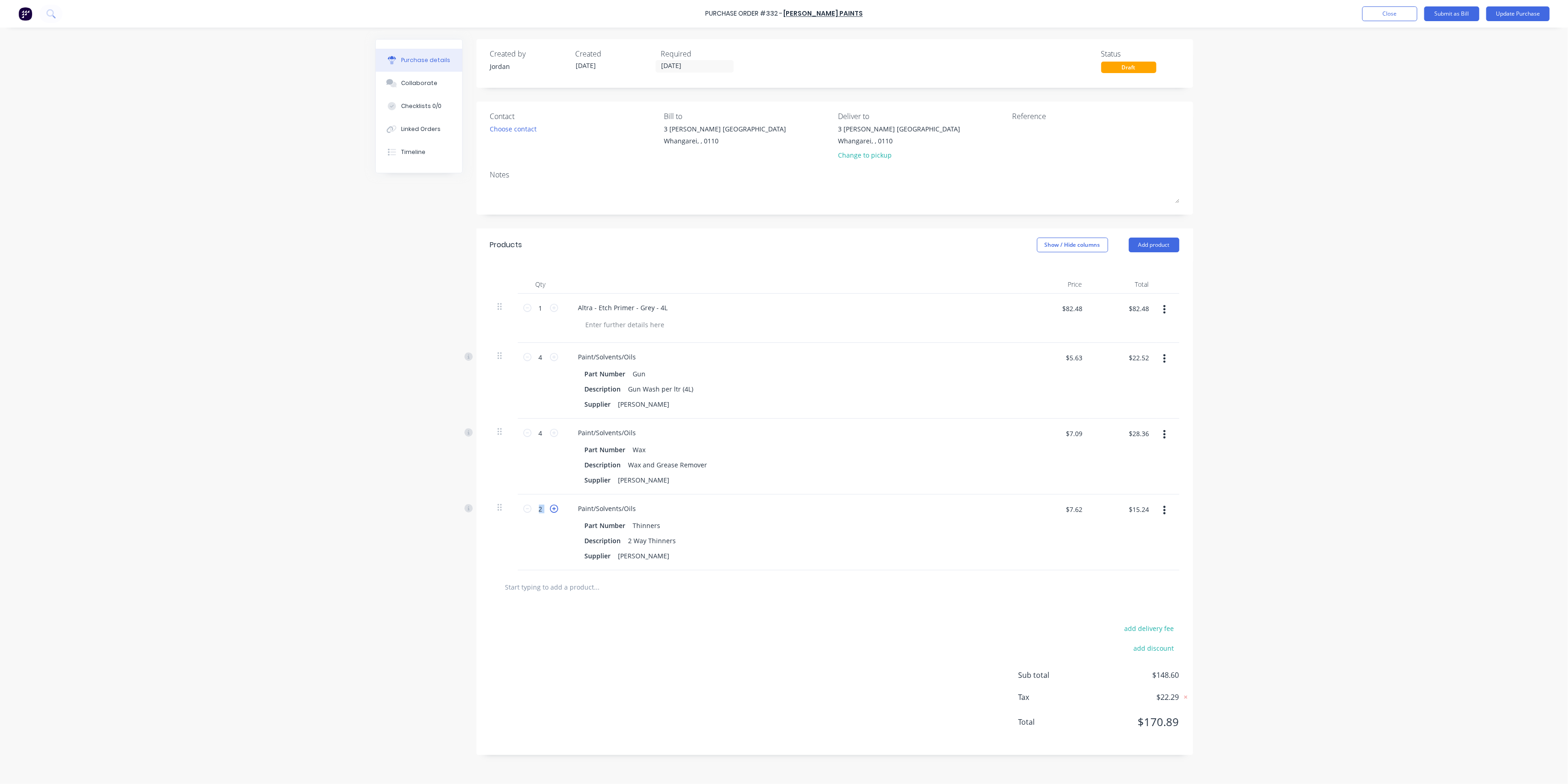
click at [555, 511] on icon at bounding box center [554, 509] width 9 height 9
type input "3"
type input "$22.86"
click at [555, 511] on icon at bounding box center [554, 509] width 9 height 9
type input "4"
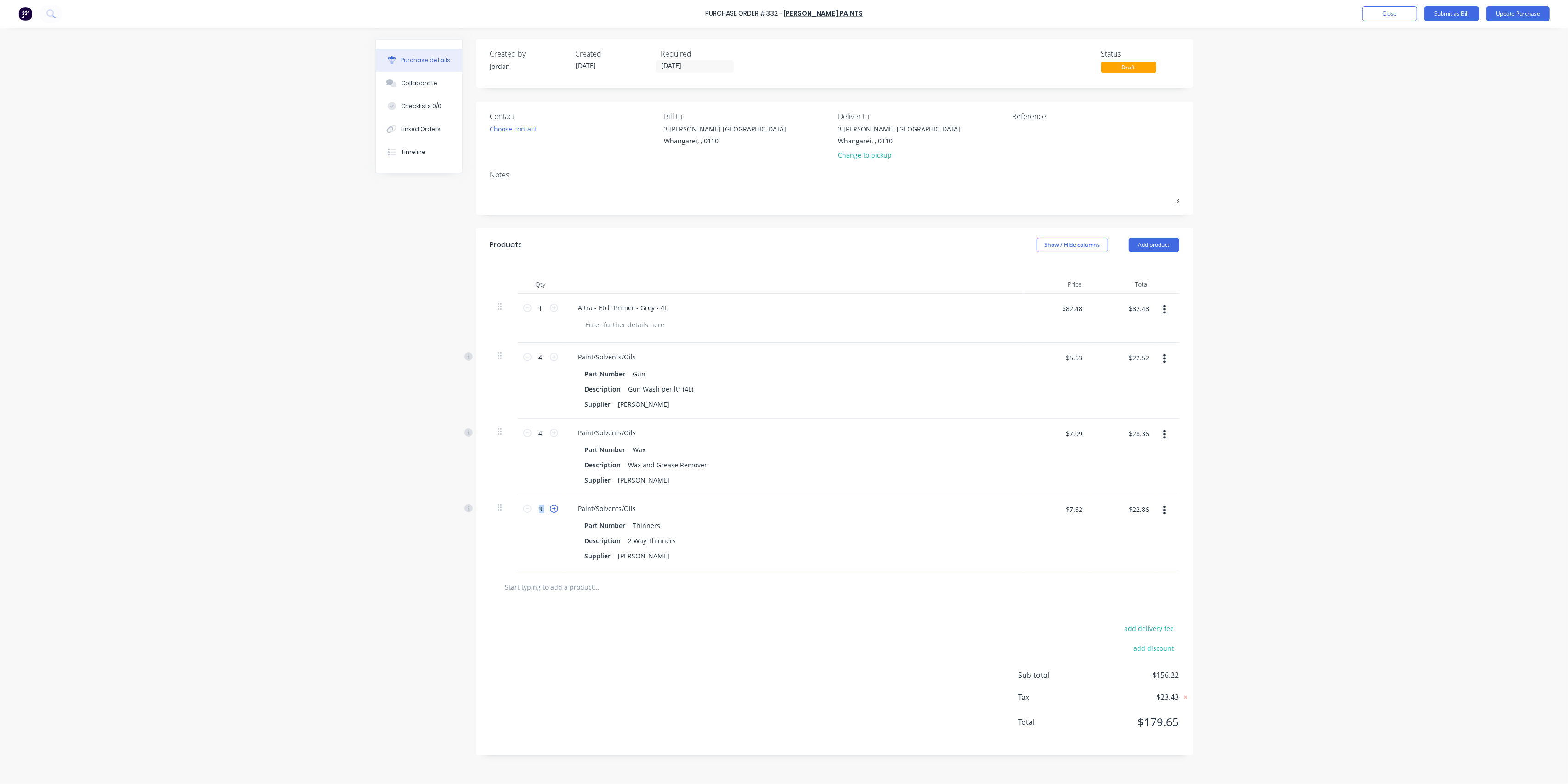
type input "$30.48"
click at [859, 615] on div "add delivery fee add discount Sub total $163.84 Tax $24.57 Total $188.41" at bounding box center [835, 679] width 716 height 151
click at [705, 464] on div "Wax and Grease Remover" at bounding box center [668, 464] width 86 height 13
click at [671, 537] on div "2 Way Thinners" at bounding box center [652, 541] width 55 height 13
drag, startPoint x: 675, startPoint y: 539, endPoint x: 718, endPoint y: 527, distance: 44.6
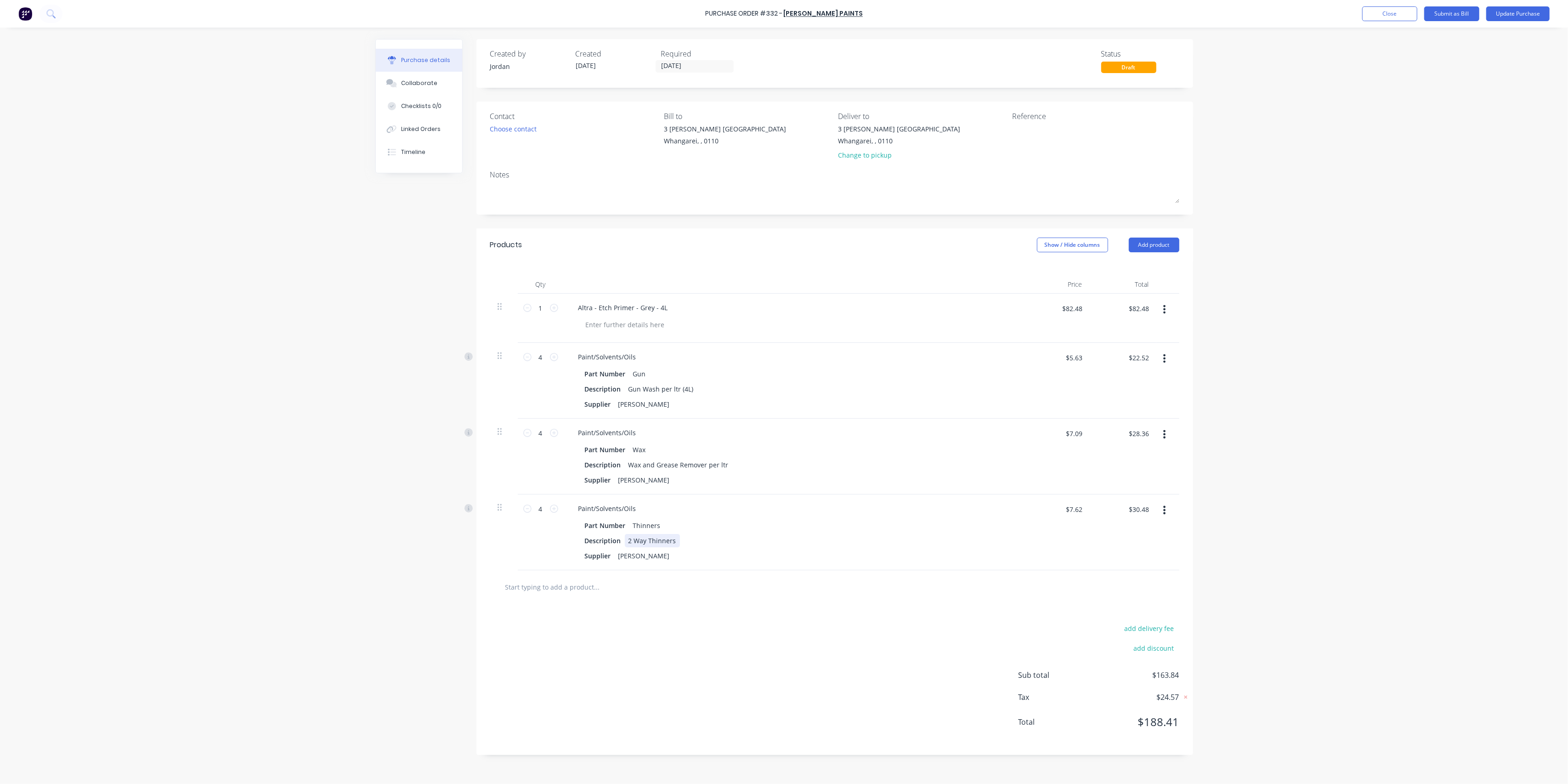
click at [676, 538] on div "2 Way Thinners" at bounding box center [652, 541] width 55 height 13
click at [739, 614] on div "add delivery fee add discount Sub total $163.84 Tax $24.57 Total $188.41" at bounding box center [835, 679] width 716 height 151
click at [1516, 13] on button "Update Purchase" at bounding box center [1518, 14] width 63 height 15
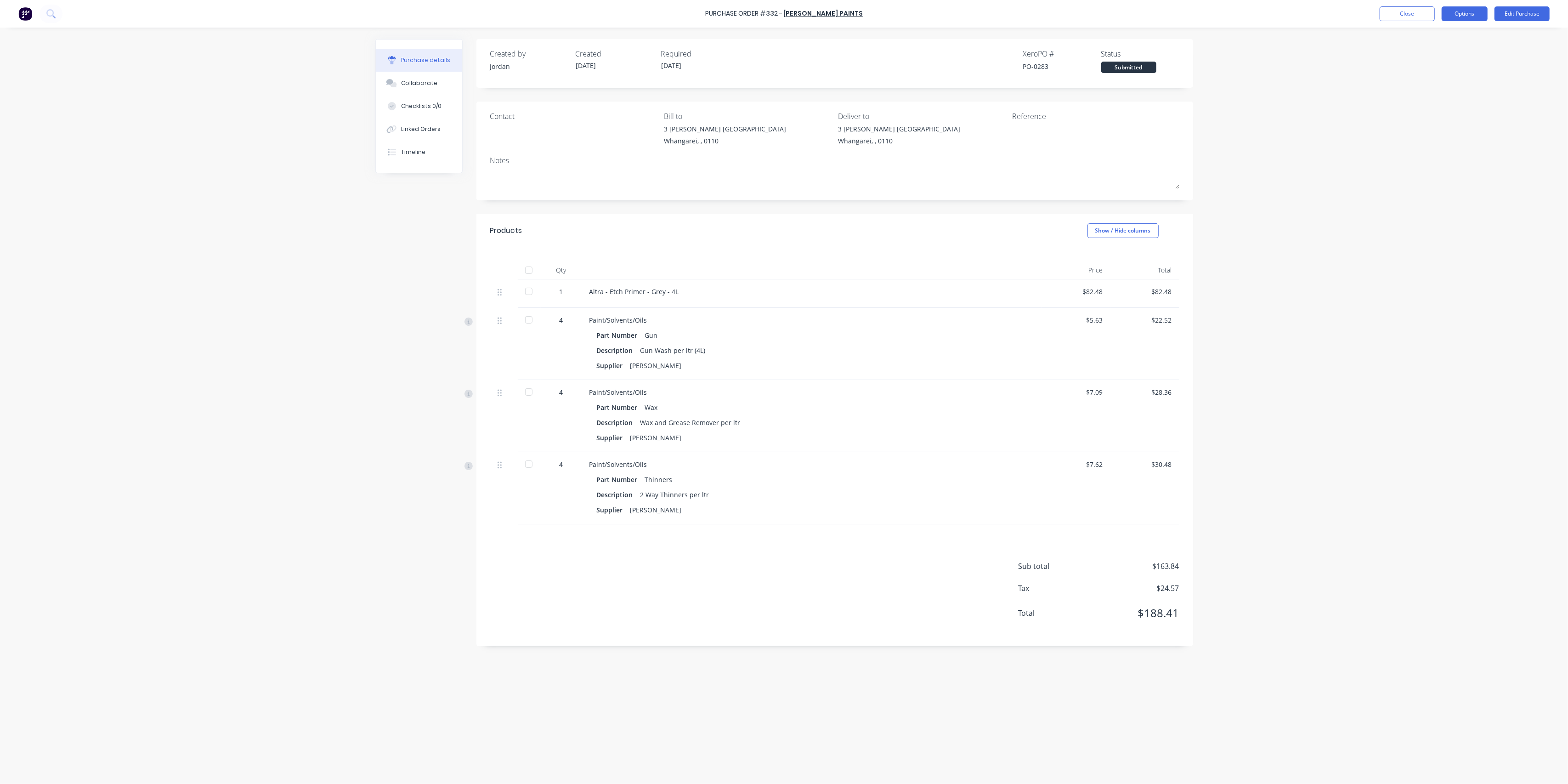
click at [1474, 15] on button "Options" at bounding box center [1464, 14] width 46 height 15
